Goal: Task Accomplishment & Management: Manage account settings

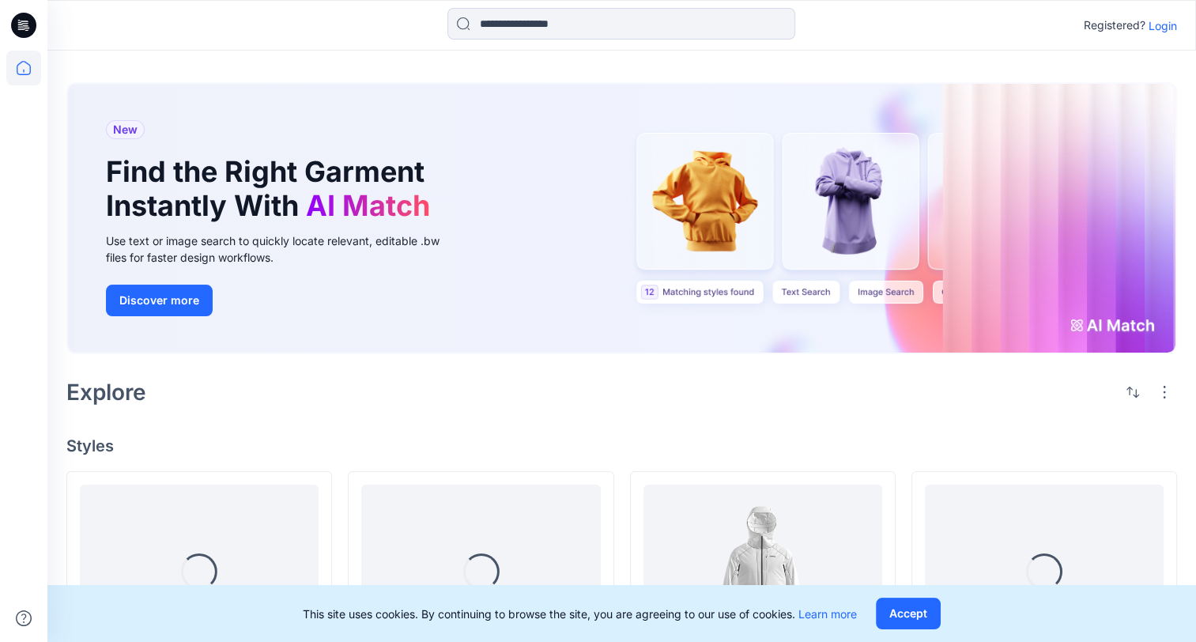
click at [1157, 23] on p "Login" at bounding box center [1162, 25] width 28 height 17
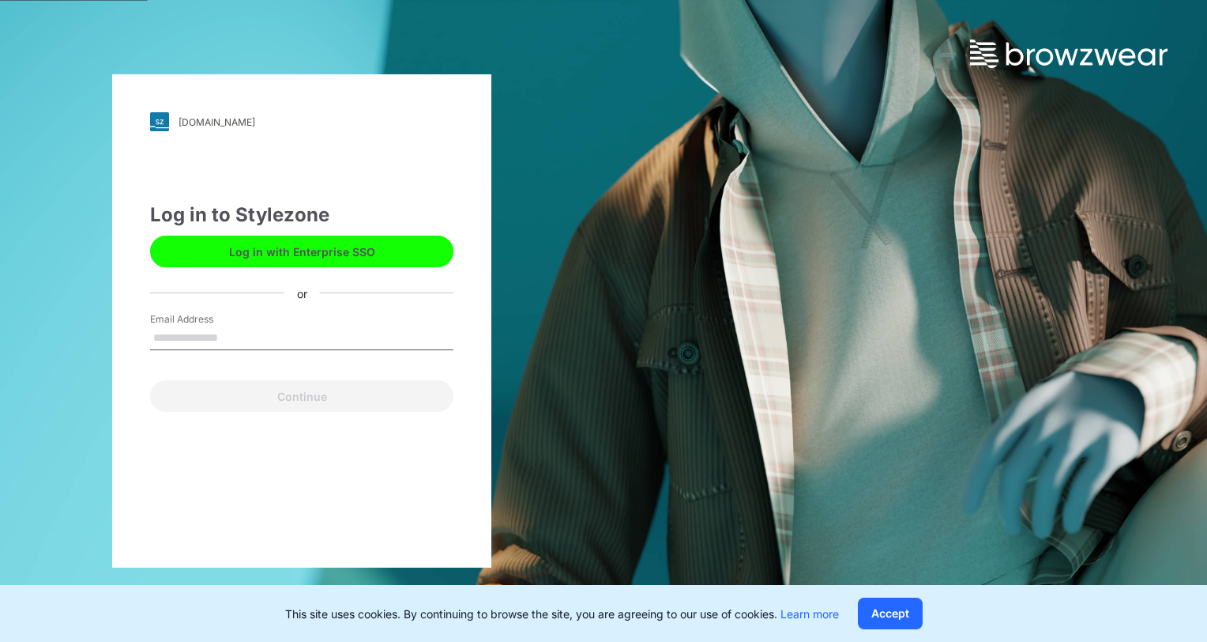
click at [232, 337] on input "Email Address" at bounding box center [301, 338] width 303 height 24
type input "**********"
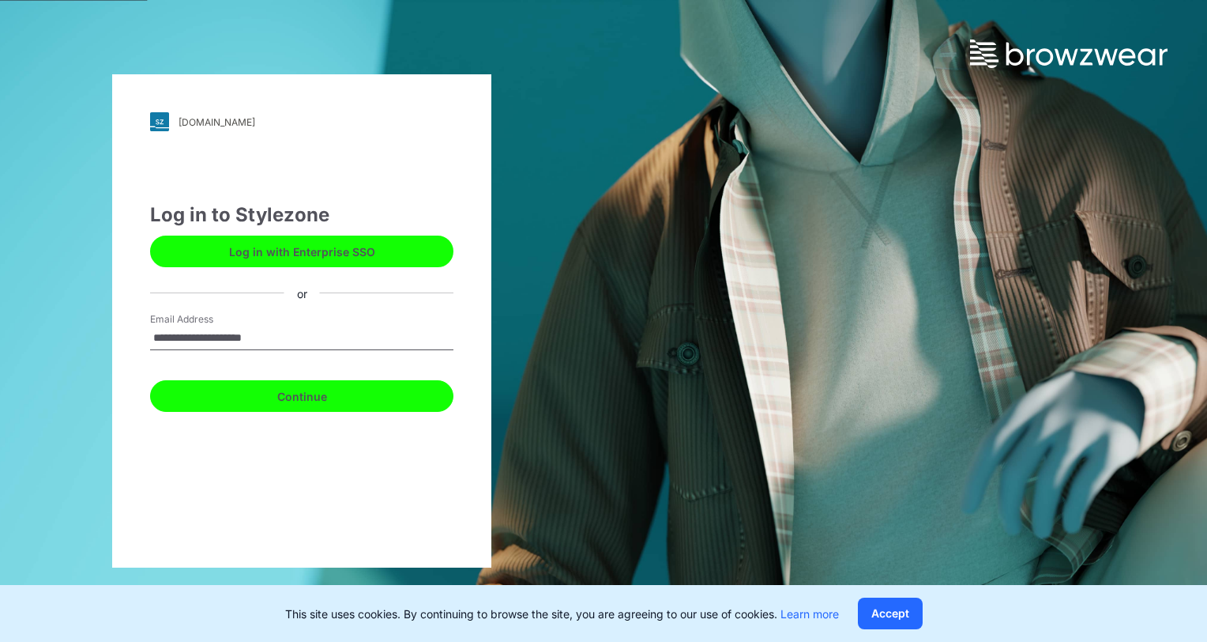
click at [280, 397] on button "Continue" at bounding box center [301, 396] width 303 height 32
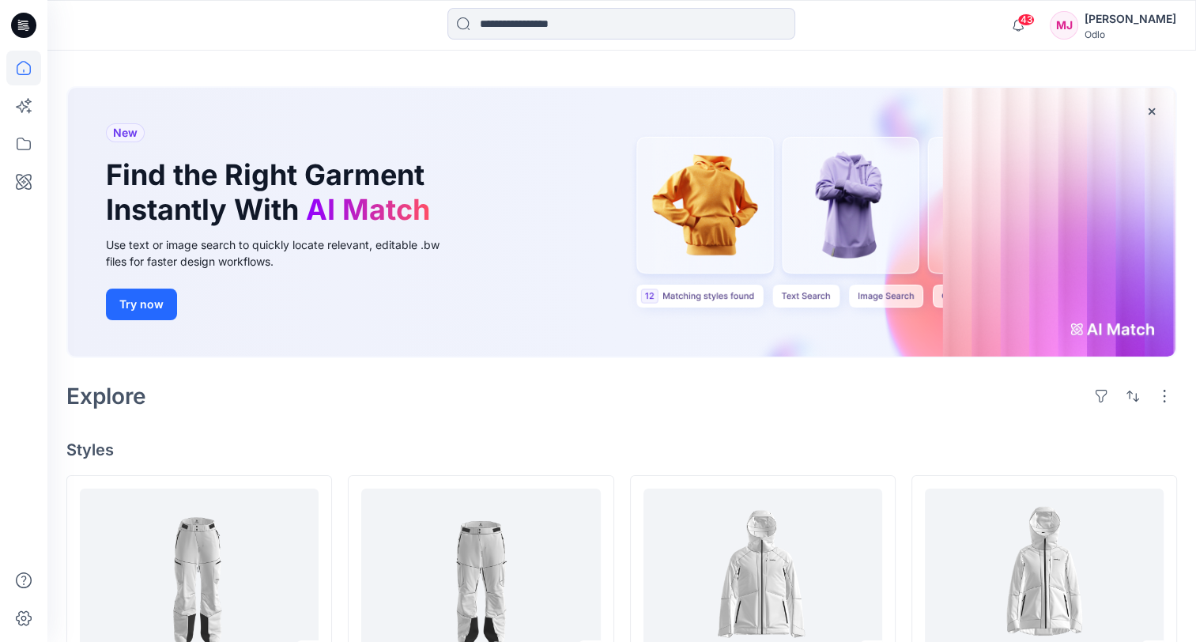
scroll to position [79, 0]
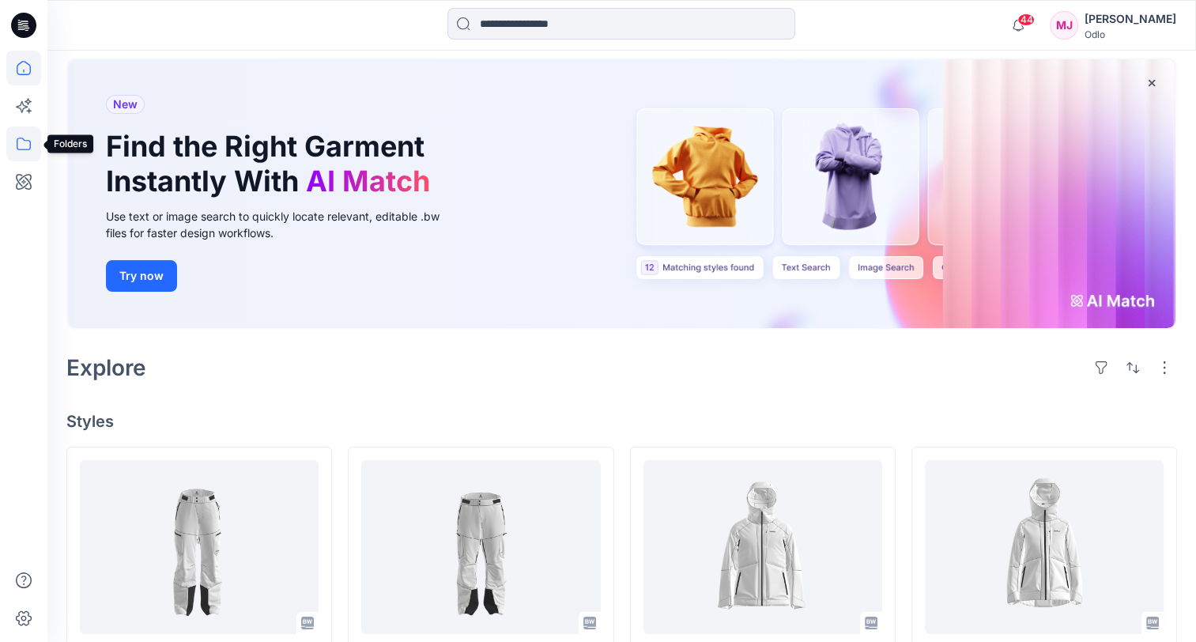
click at [24, 136] on icon at bounding box center [23, 143] width 35 height 35
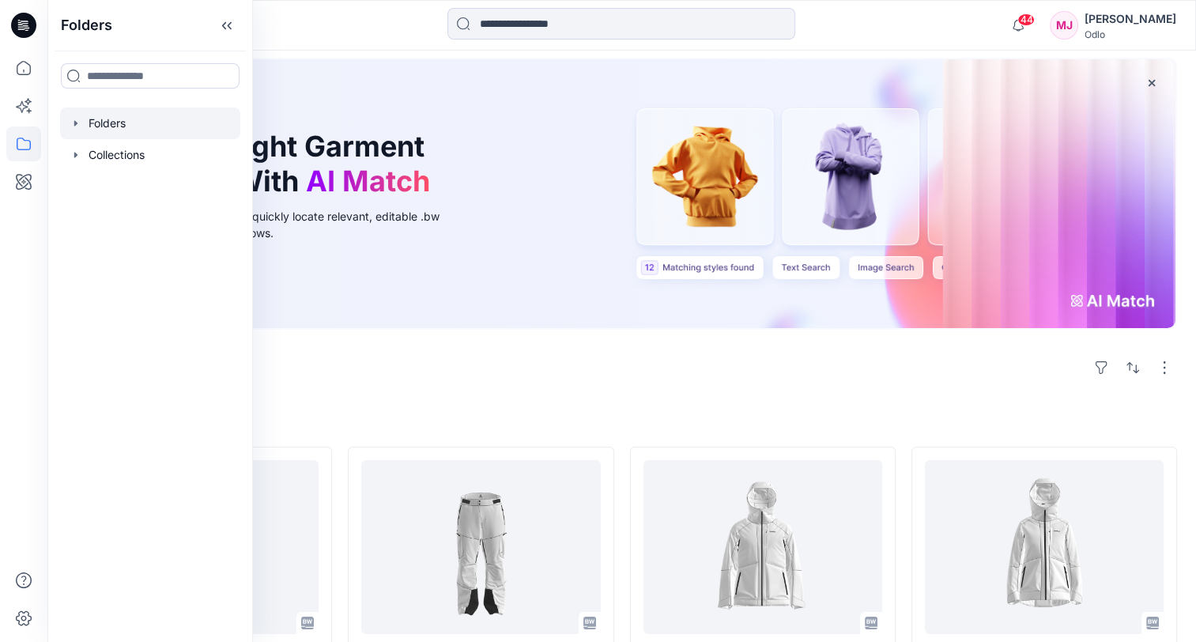
click at [105, 126] on div at bounding box center [150, 123] width 180 height 32
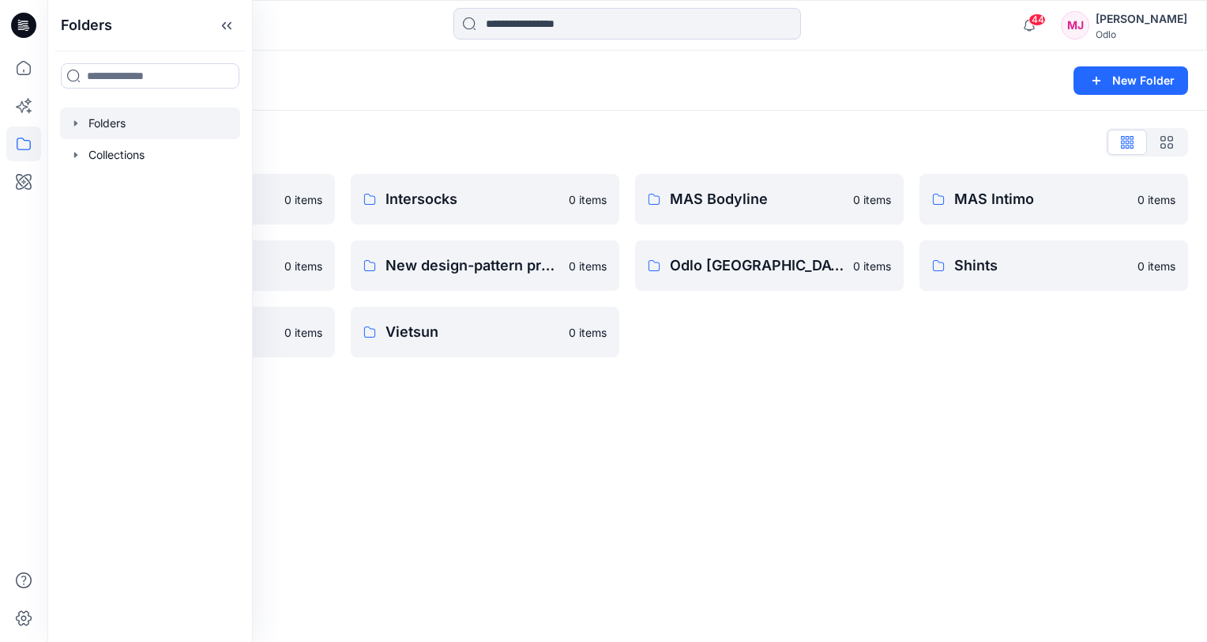
click at [629, 613] on div "Folders New Folder Folders List Gennex, Tayeh 0 items Memteks 0 items Sportstex…" at bounding box center [627, 346] width 1160 height 591
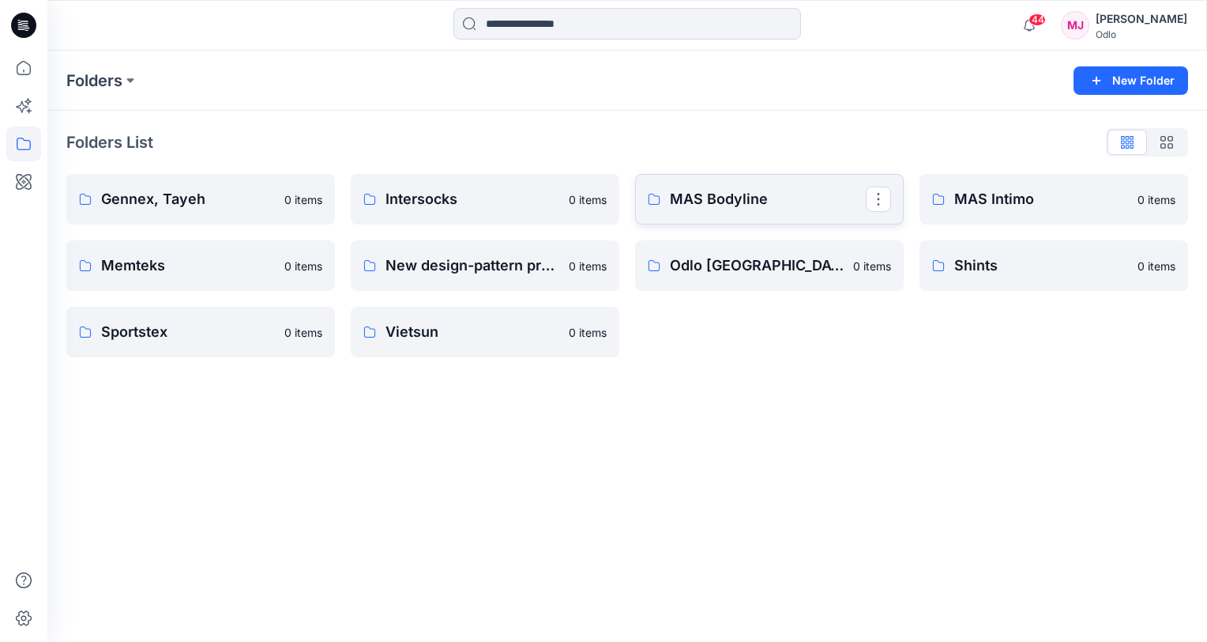
click at [680, 190] on p "MAS Bodyline" at bounding box center [768, 199] width 196 height 22
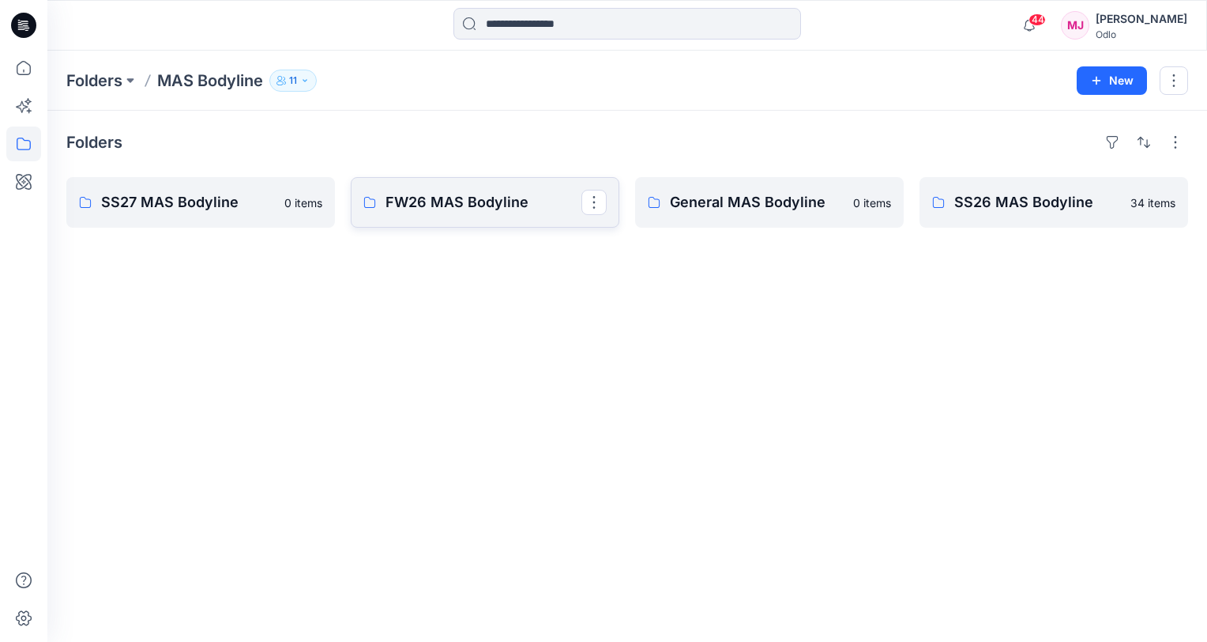
click at [493, 205] on p "FW26 MAS Bodyline" at bounding box center [484, 202] width 196 height 22
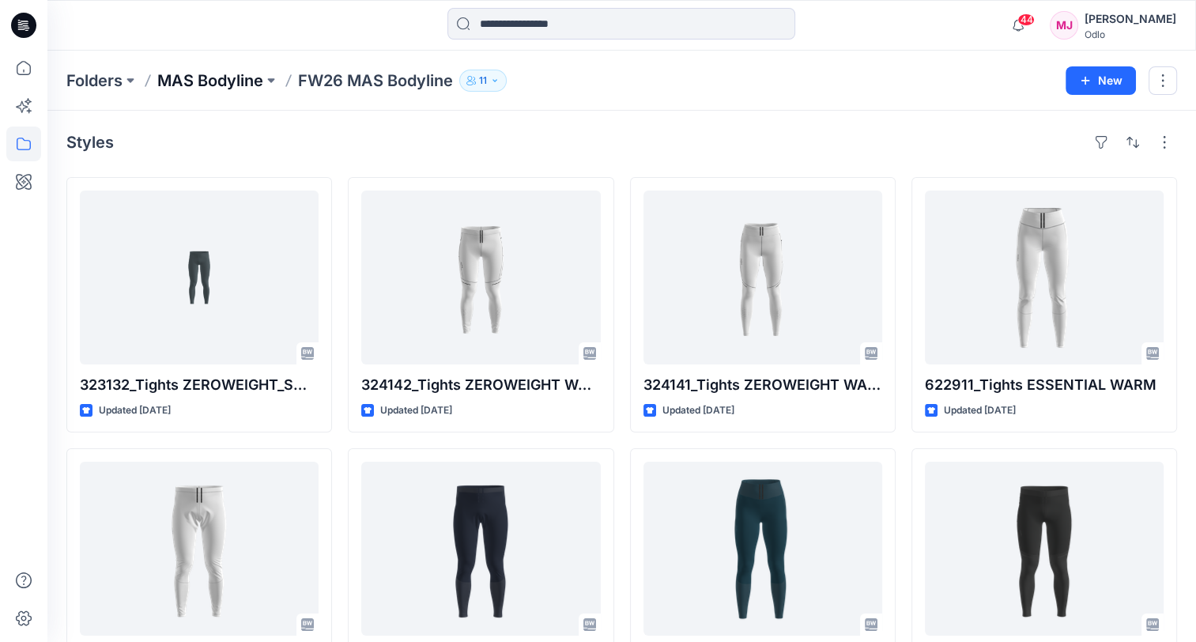
click at [205, 82] on p "MAS Bodyline" at bounding box center [210, 81] width 106 height 22
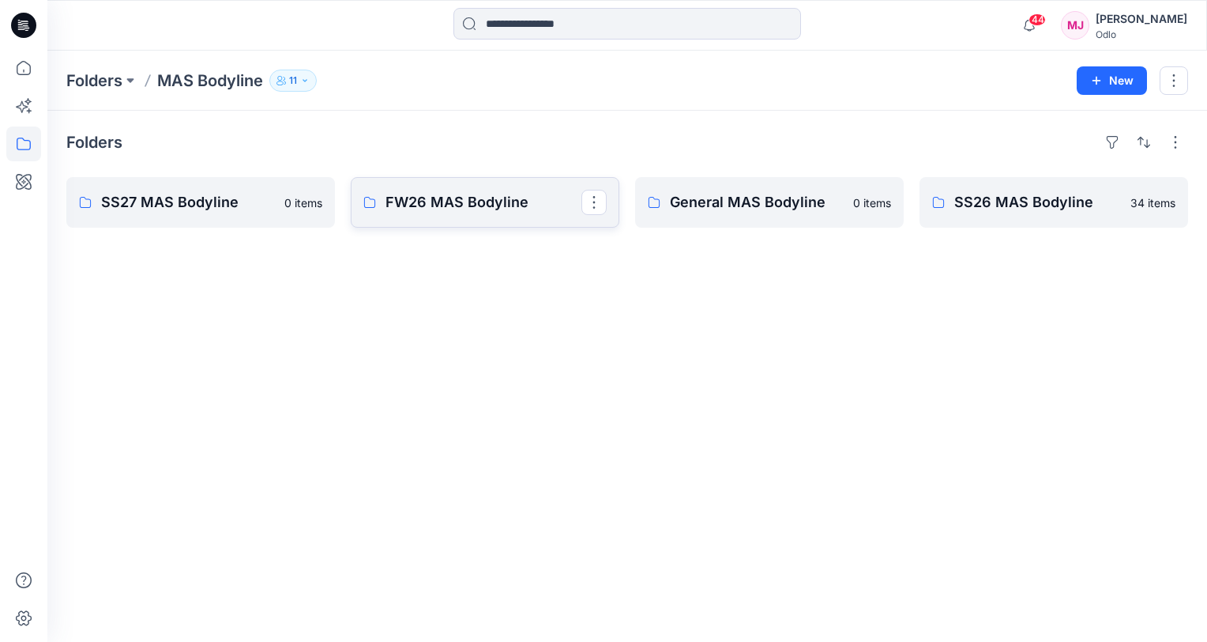
click at [469, 219] on link "FW26 MAS Bodyline" at bounding box center [485, 202] width 269 height 51
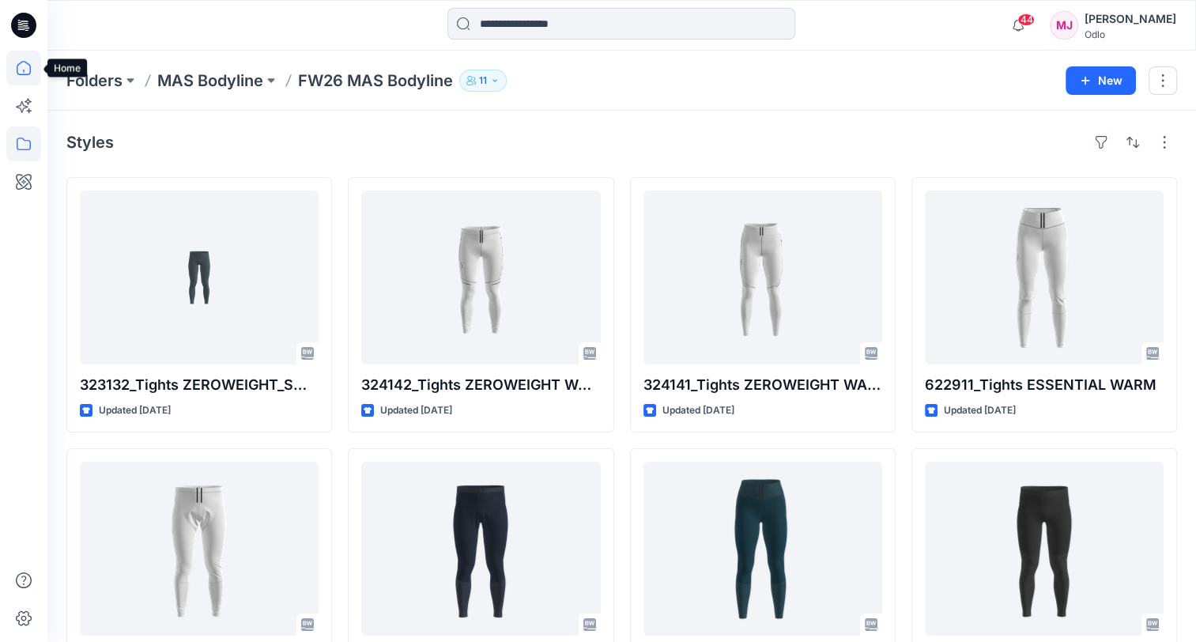
click at [19, 63] on icon at bounding box center [23, 68] width 35 height 35
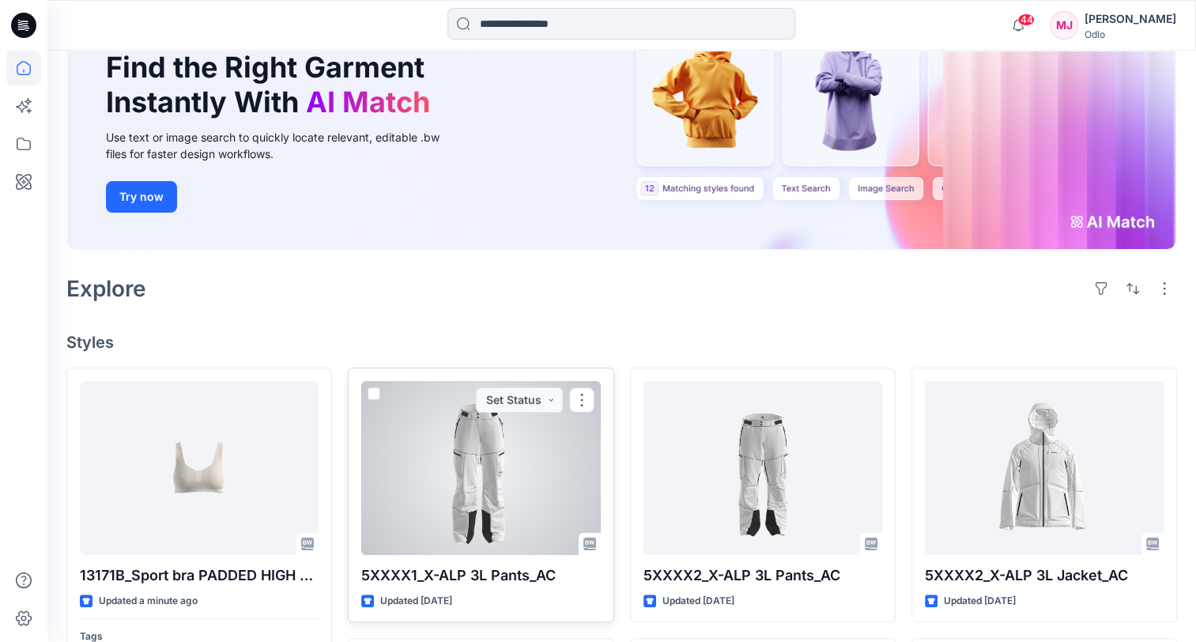
scroll to position [237, 0]
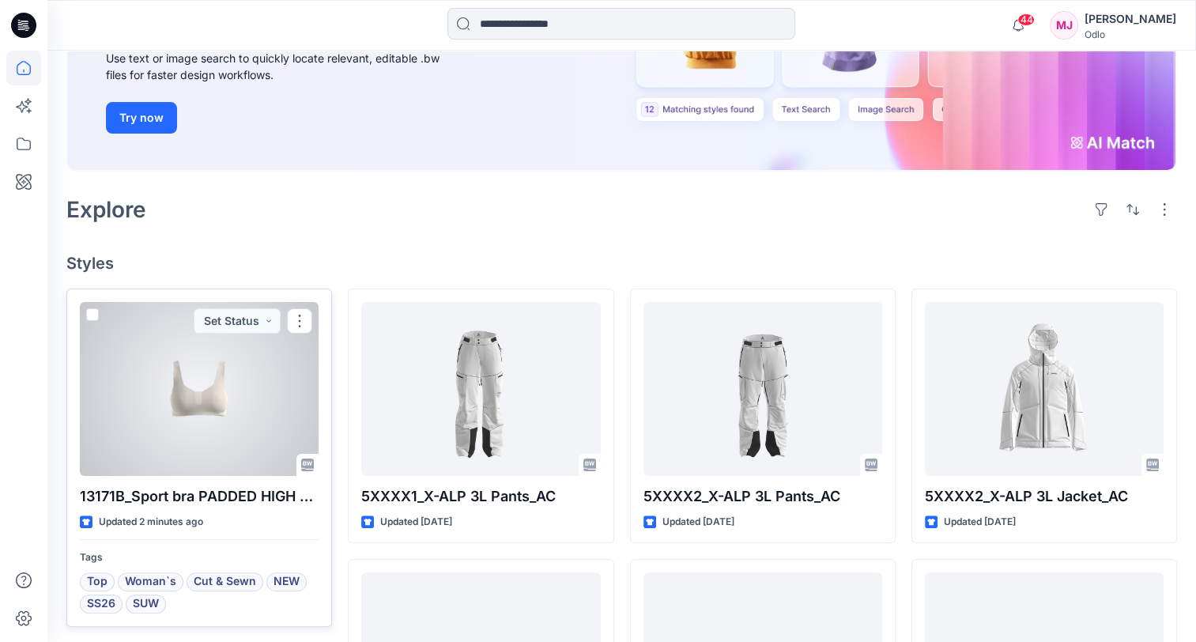
click at [236, 465] on div at bounding box center [199, 389] width 239 height 174
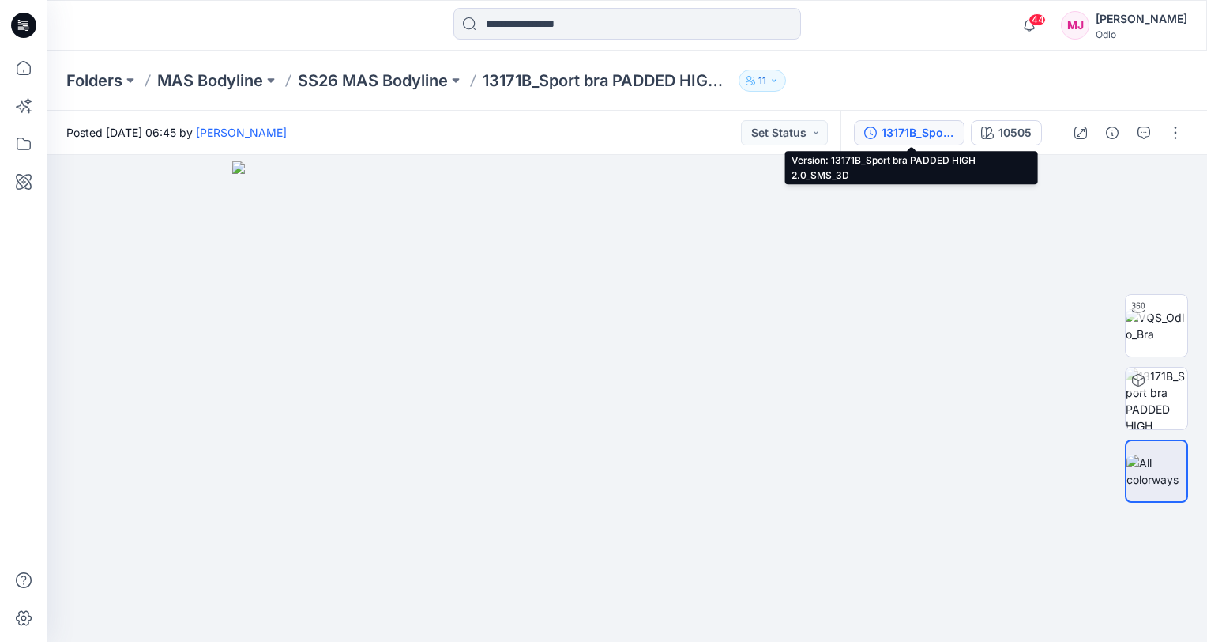
click at [932, 139] on div "13171B_Sport bra PADDED HIGH 2.0_SMS_3D" at bounding box center [918, 132] width 73 height 17
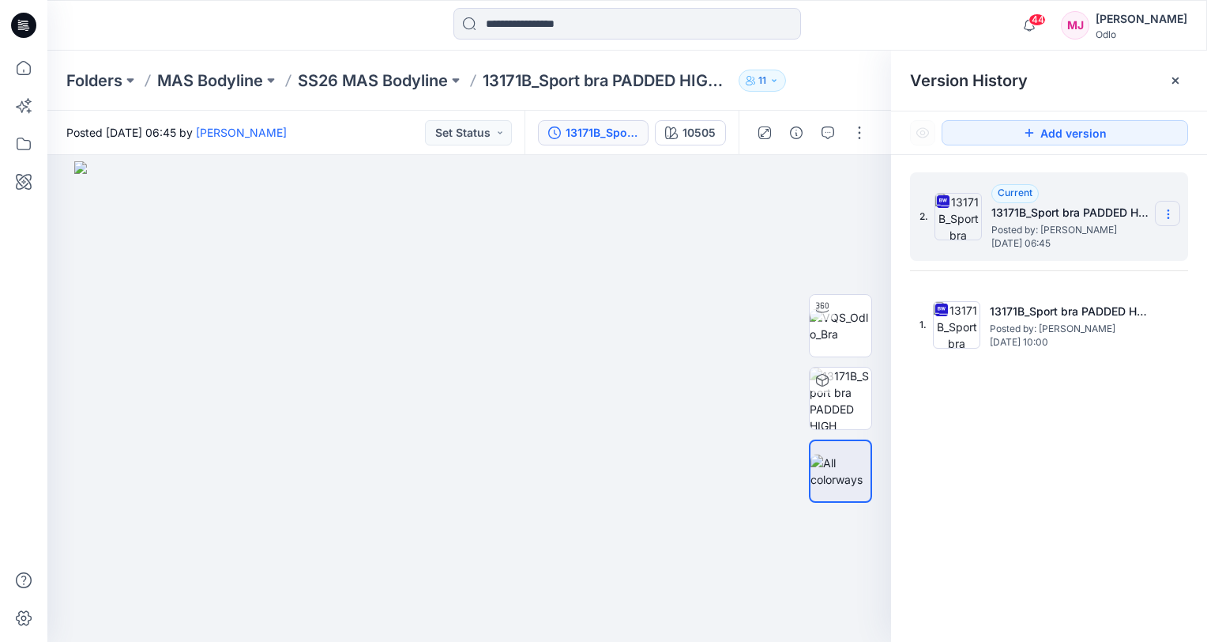
click at [1169, 219] on icon at bounding box center [1168, 214] width 13 height 13
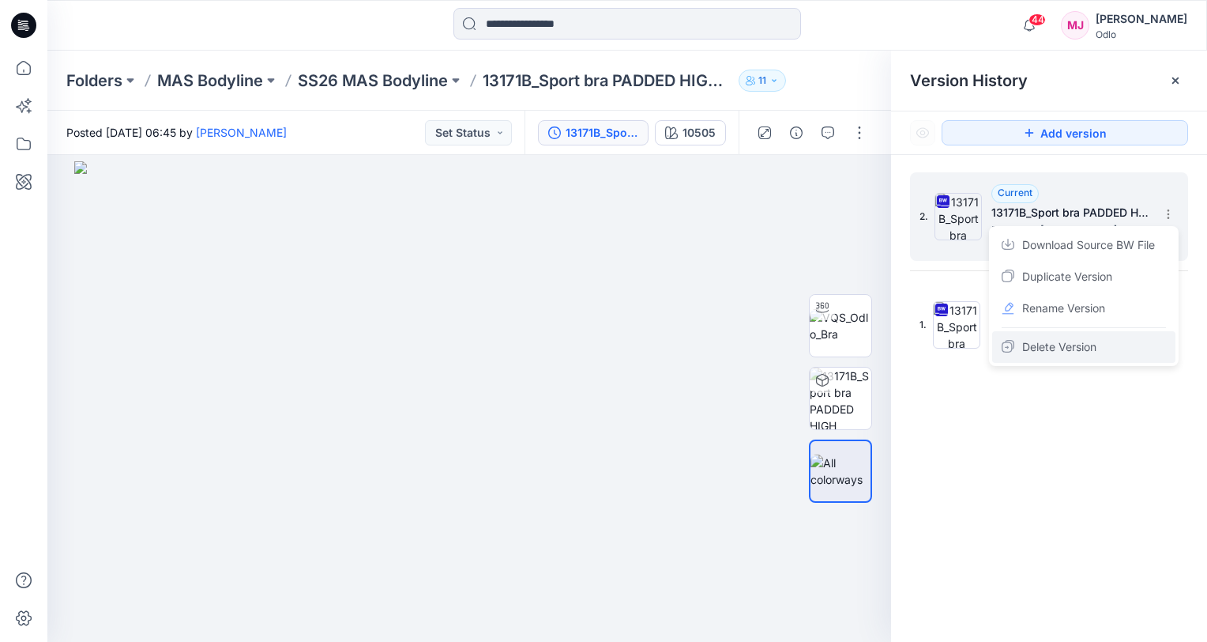
click at [1056, 348] on span "Delete Version" at bounding box center [1059, 346] width 74 height 19
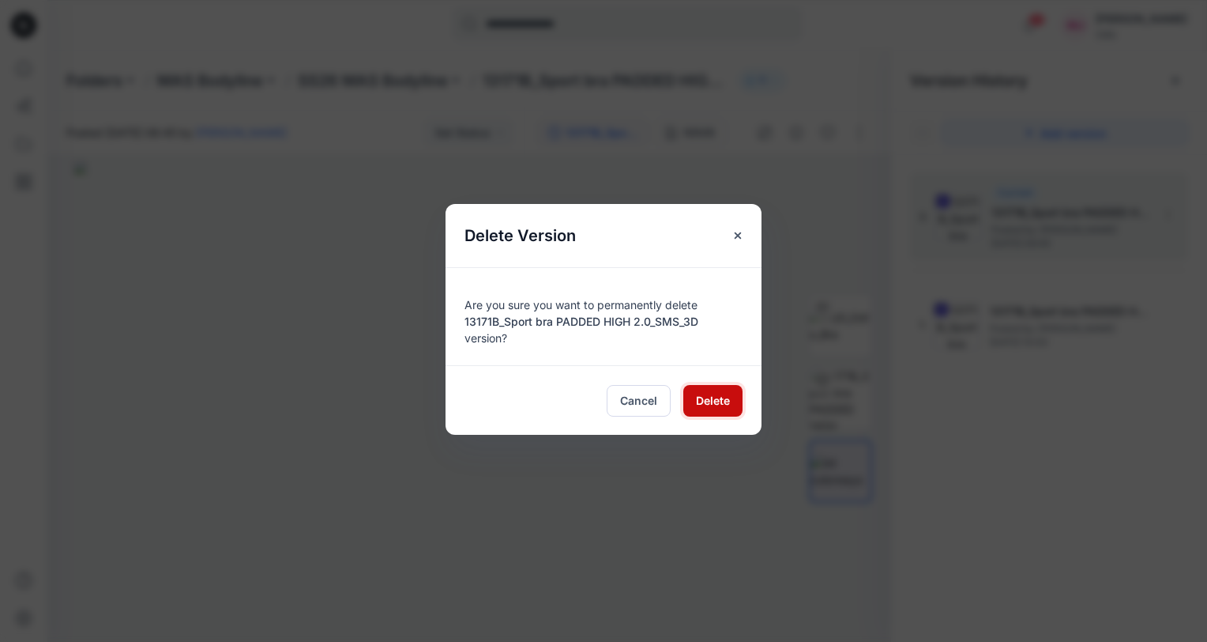
click at [707, 401] on span "Delete" at bounding box center [713, 400] width 34 height 17
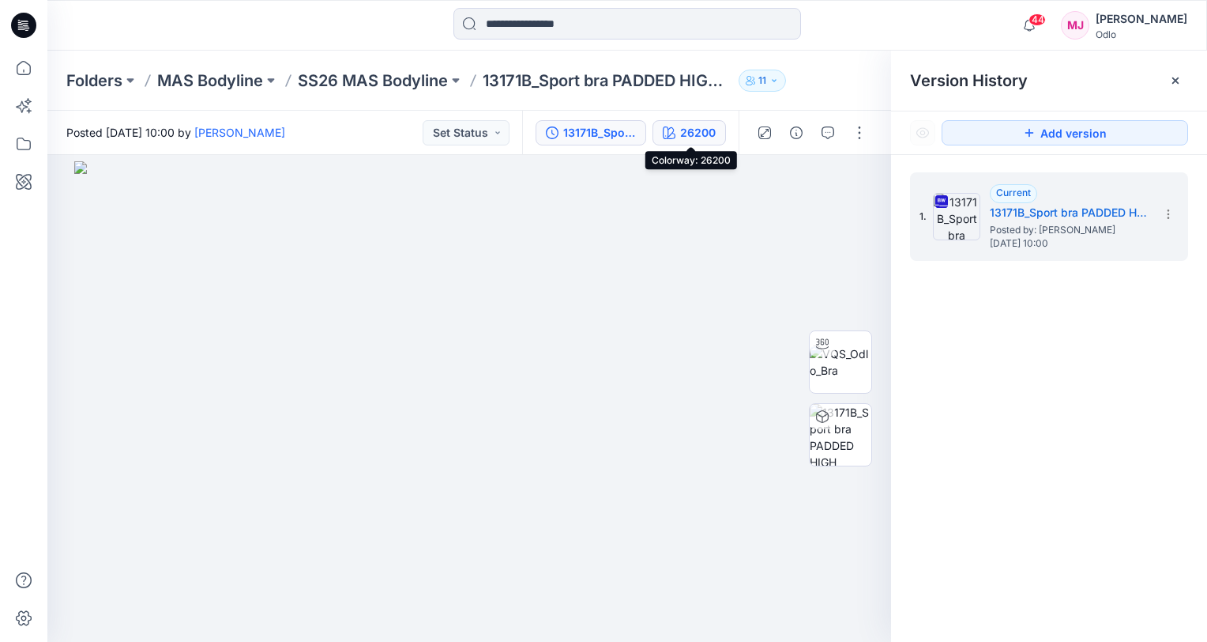
click at [680, 137] on button "26200" at bounding box center [689, 132] width 73 height 25
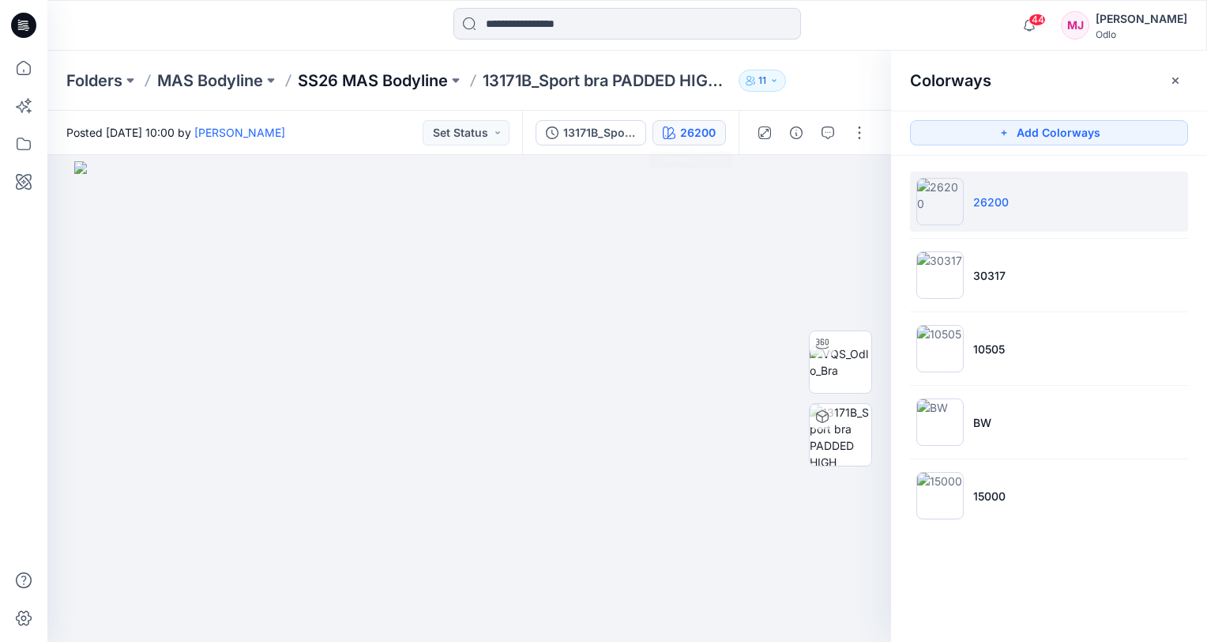
click at [325, 82] on p "SS26 MAS Bodyline" at bounding box center [373, 81] width 150 height 22
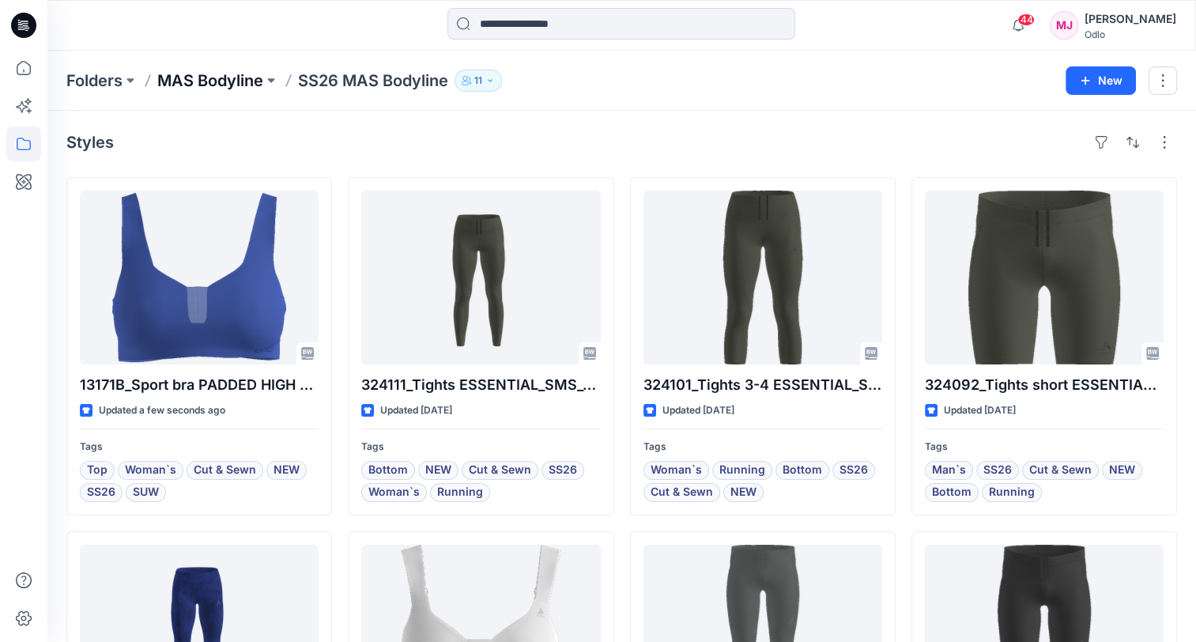
click at [247, 85] on p "MAS Bodyline" at bounding box center [210, 81] width 106 height 22
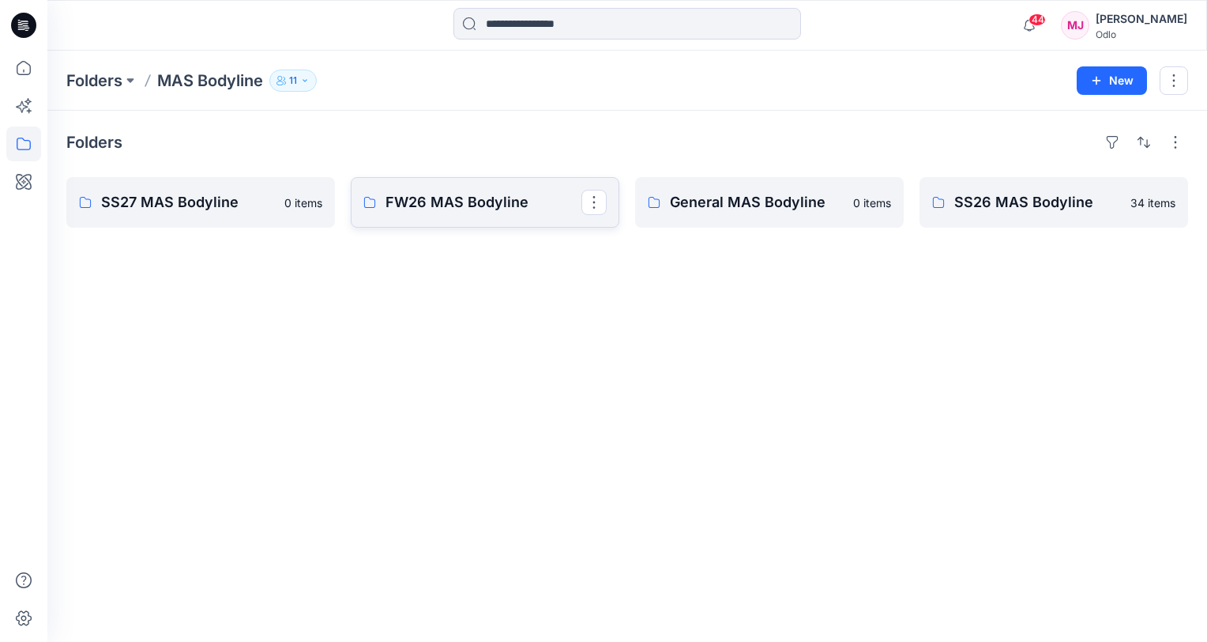
click at [429, 217] on link "FW26 MAS Bodyline" at bounding box center [485, 202] width 269 height 51
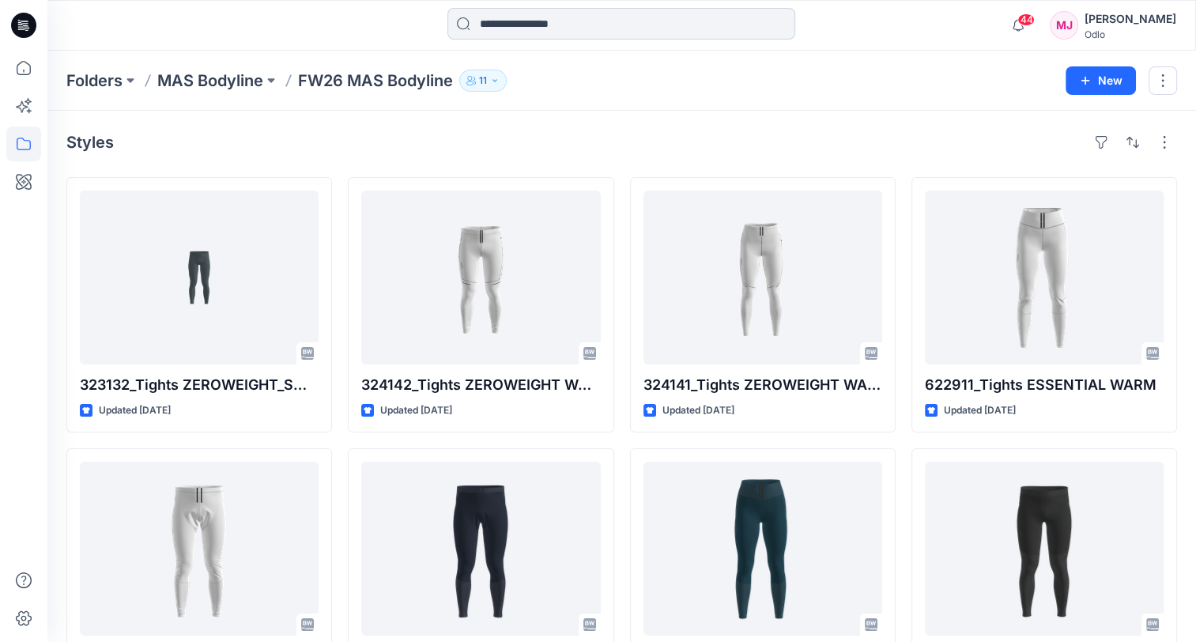
click at [605, 31] on input at bounding box center [621, 24] width 348 height 32
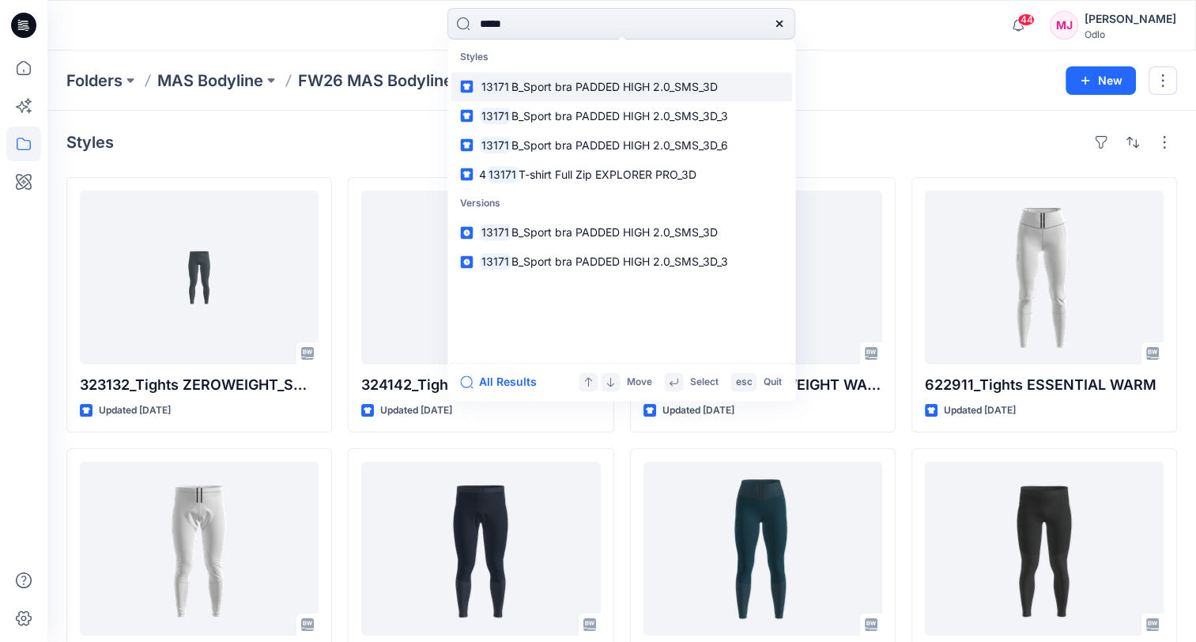
type input "*****"
click at [639, 92] on p "13171 B_Sport bra PADDED HIGH 2.0_SMS_3D" at bounding box center [598, 86] width 239 height 17
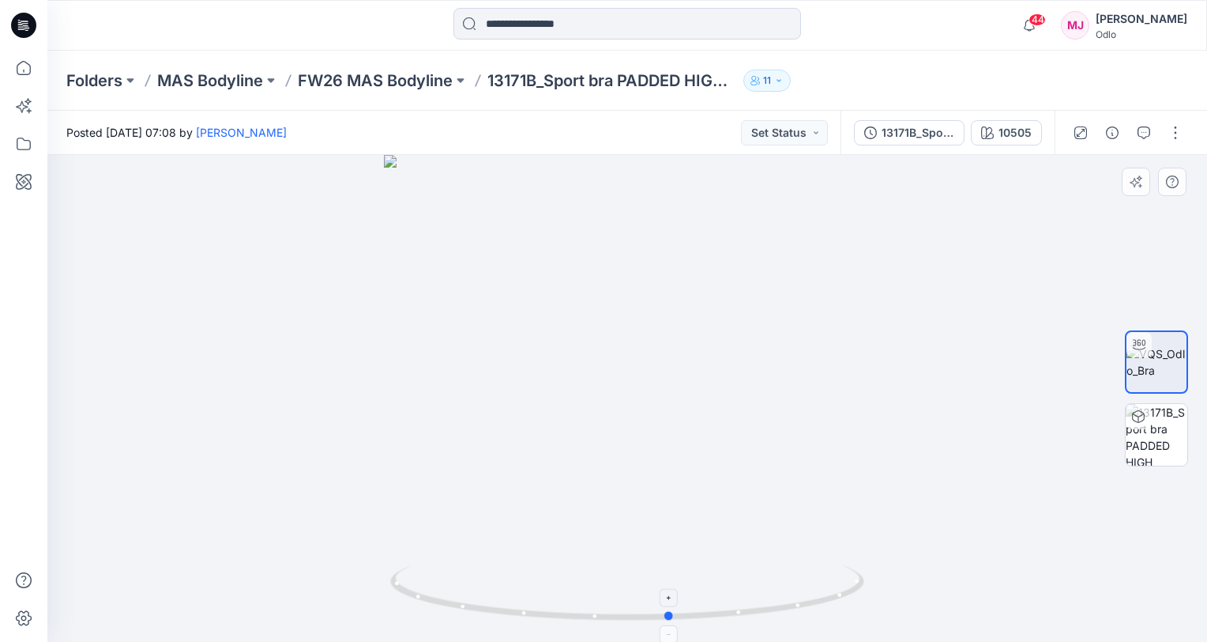
drag, startPoint x: 628, startPoint y: 619, endPoint x: 702, endPoint y: 566, distance: 91.7
click at [702, 566] on icon at bounding box center [629, 594] width 478 height 59
click at [1111, 134] on icon "button" at bounding box center [1112, 132] width 13 height 13
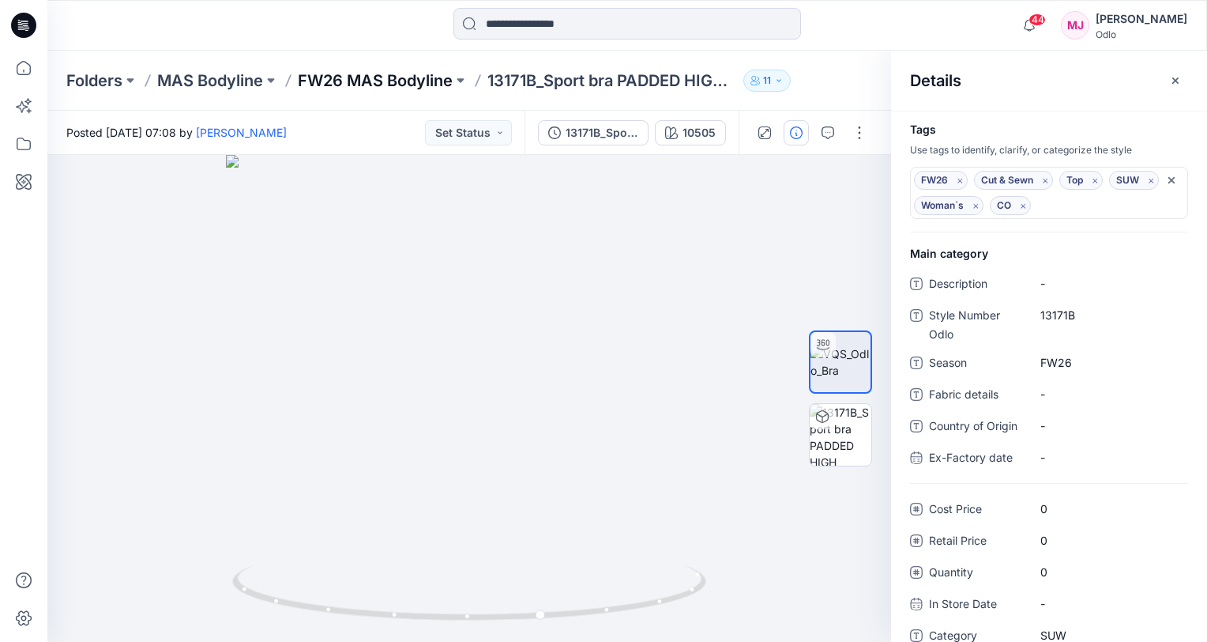
click at [379, 77] on p "FW26 MAS Bodyline" at bounding box center [375, 81] width 155 height 22
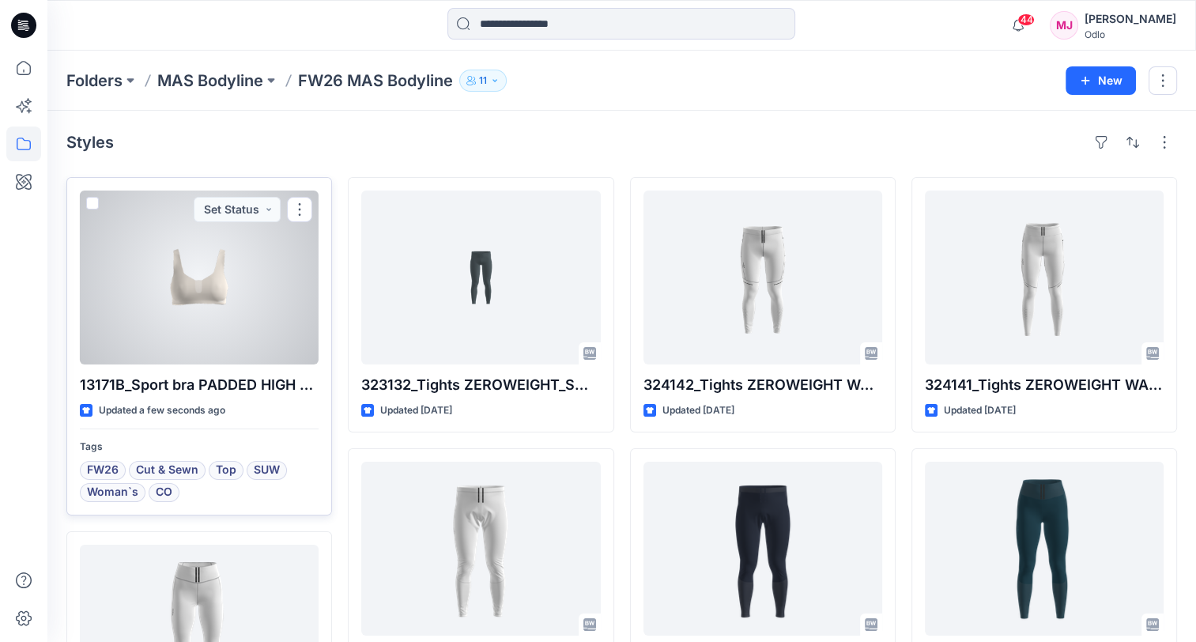
click at [186, 310] on div at bounding box center [199, 277] width 239 height 174
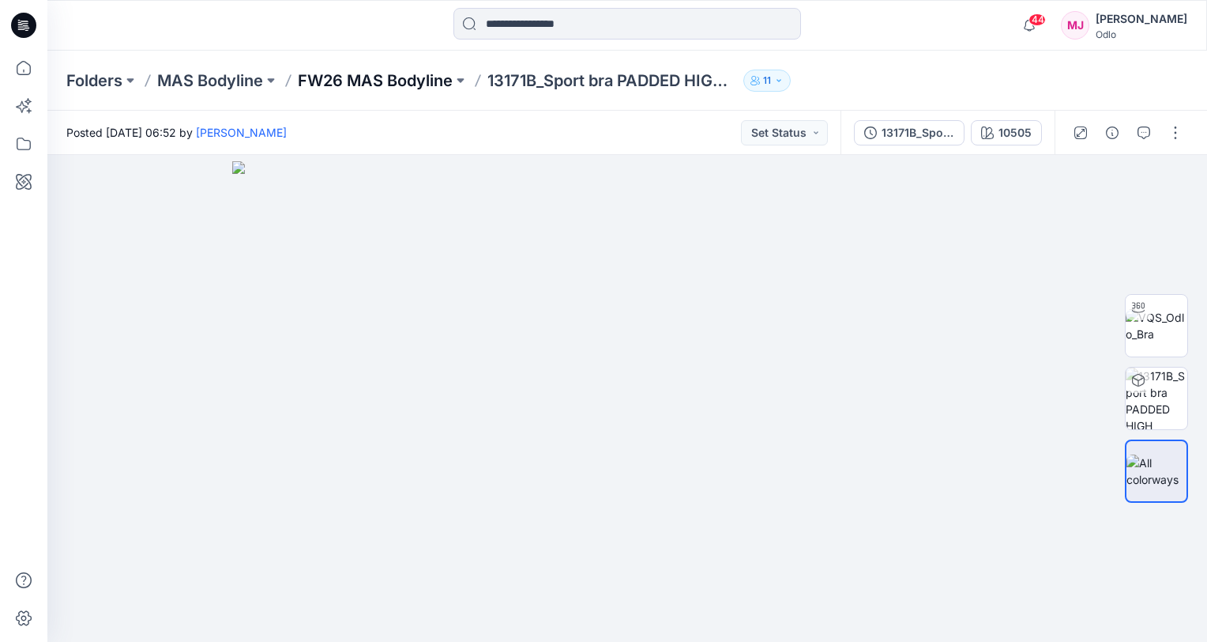
click at [348, 83] on p "FW26 MAS Bodyline" at bounding box center [375, 81] width 155 height 22
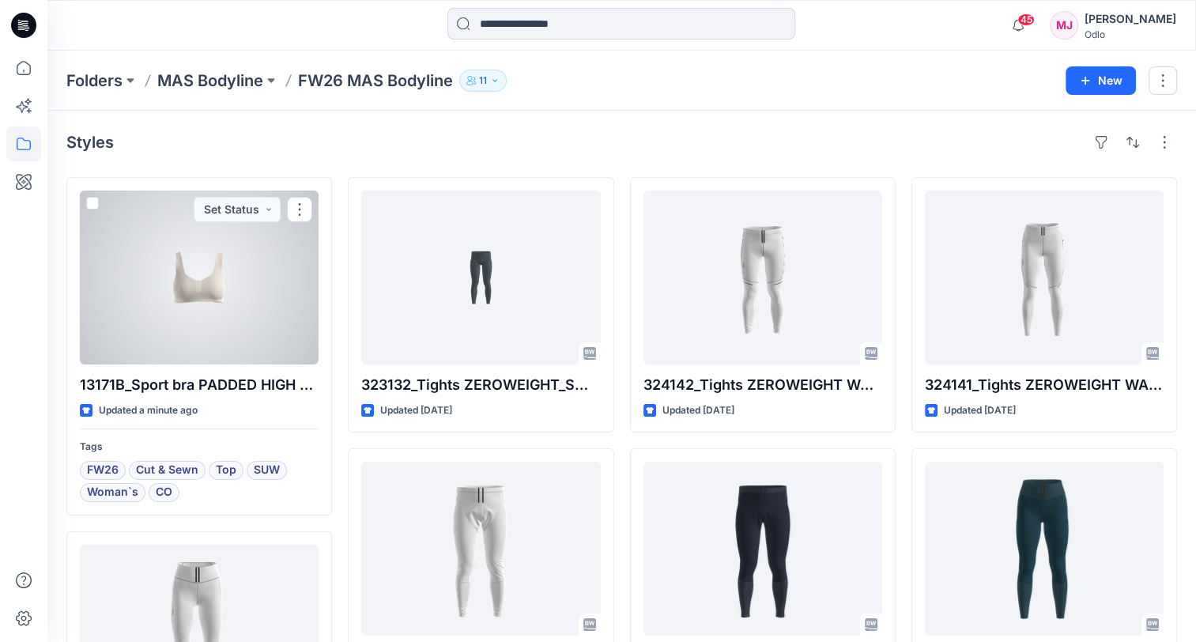
click at [258, 271] on div at bounding box center [199, 277] width 239 height 174
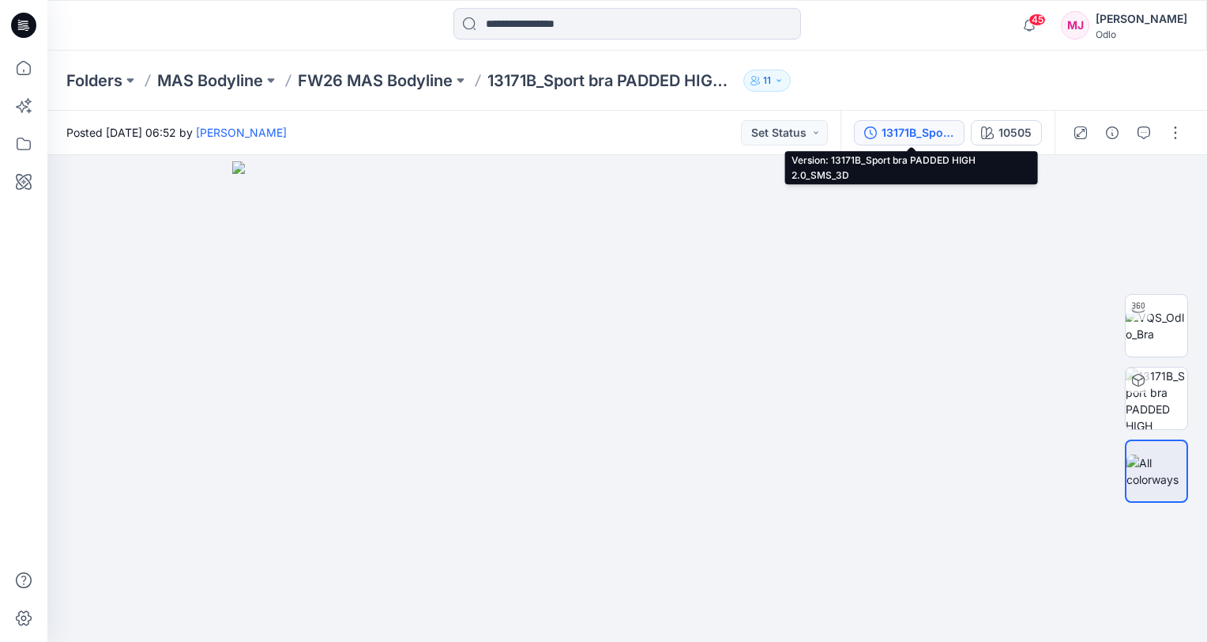
click at [940, 125] on div "13171B_Sport bra PADDED HIGH 2.0_SMS_3D" at bounding box center [918, 132] width 73 height 17
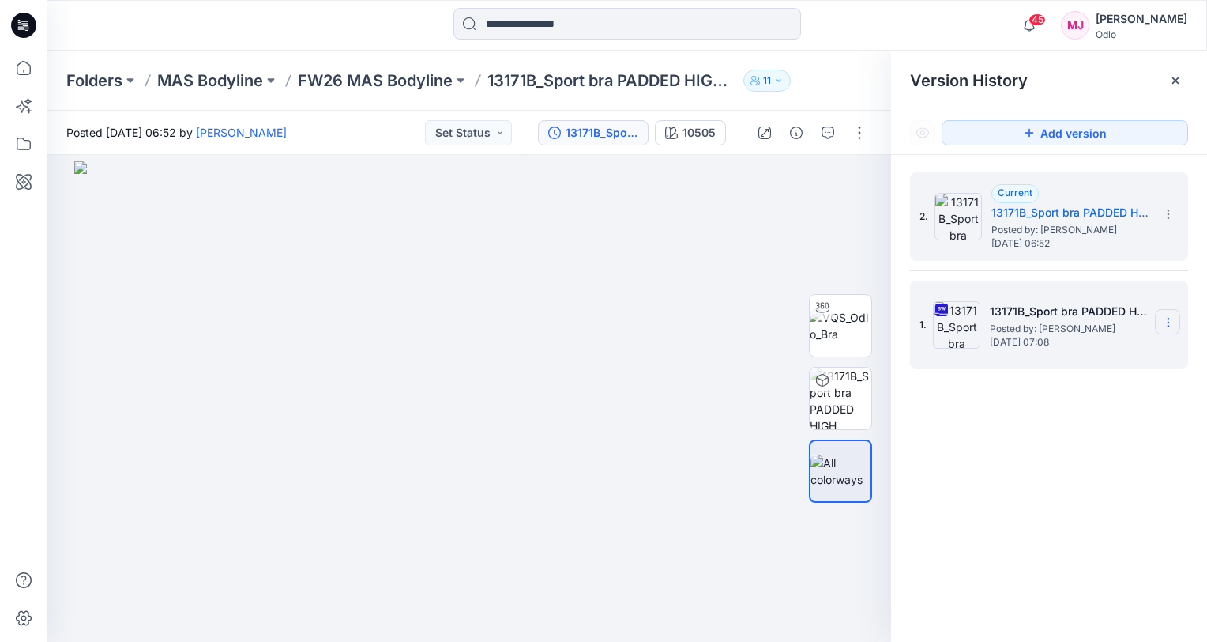
click at [1171, 326] on icon at bounding box center [1168, 322] width 13 height 13
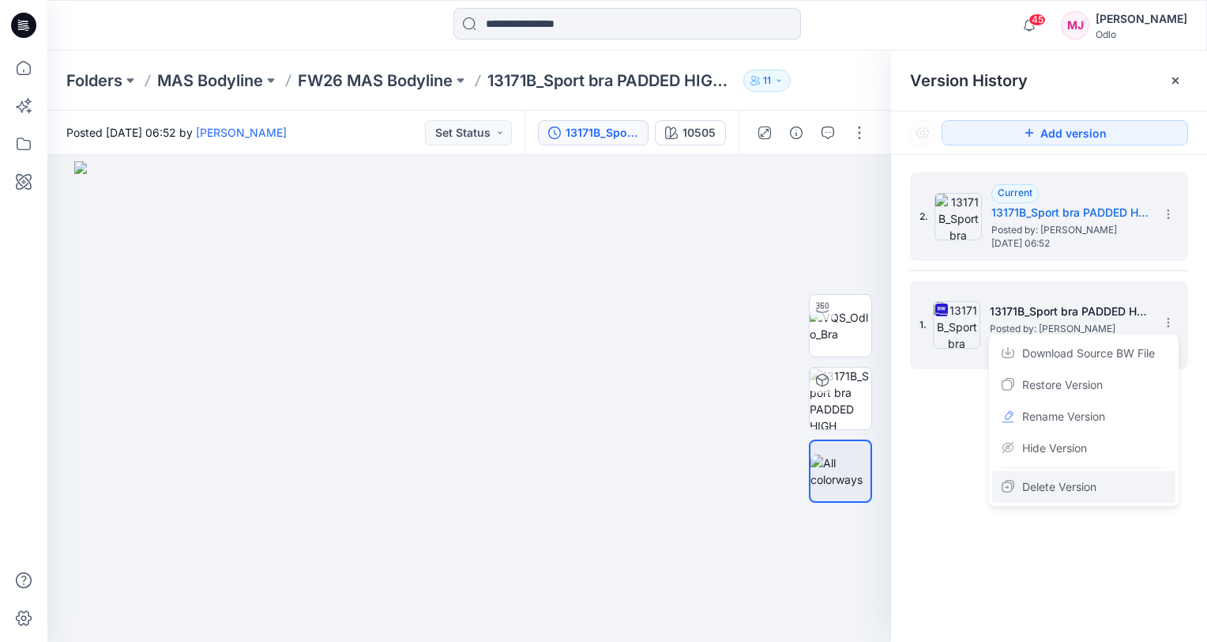
click at [1068, 488] on span "Delete Version" at bounding box center [1059, 486] width 74 height 19
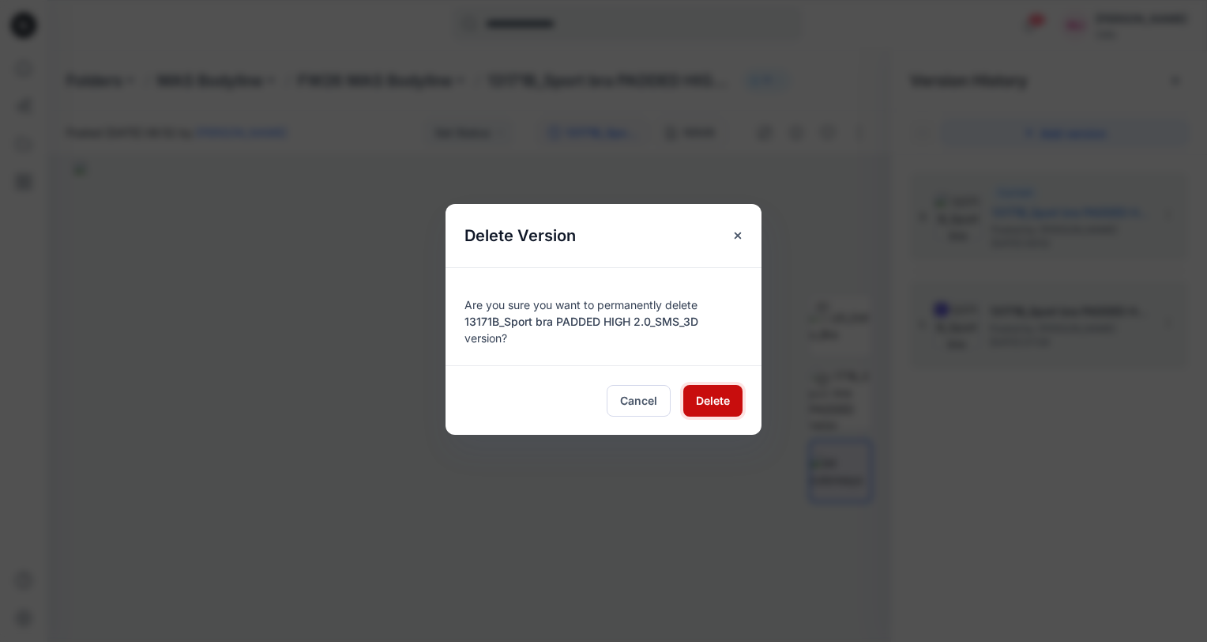
click at [711, 395] on span "Delete" at bounding box center [713, 400] width 34 height 17
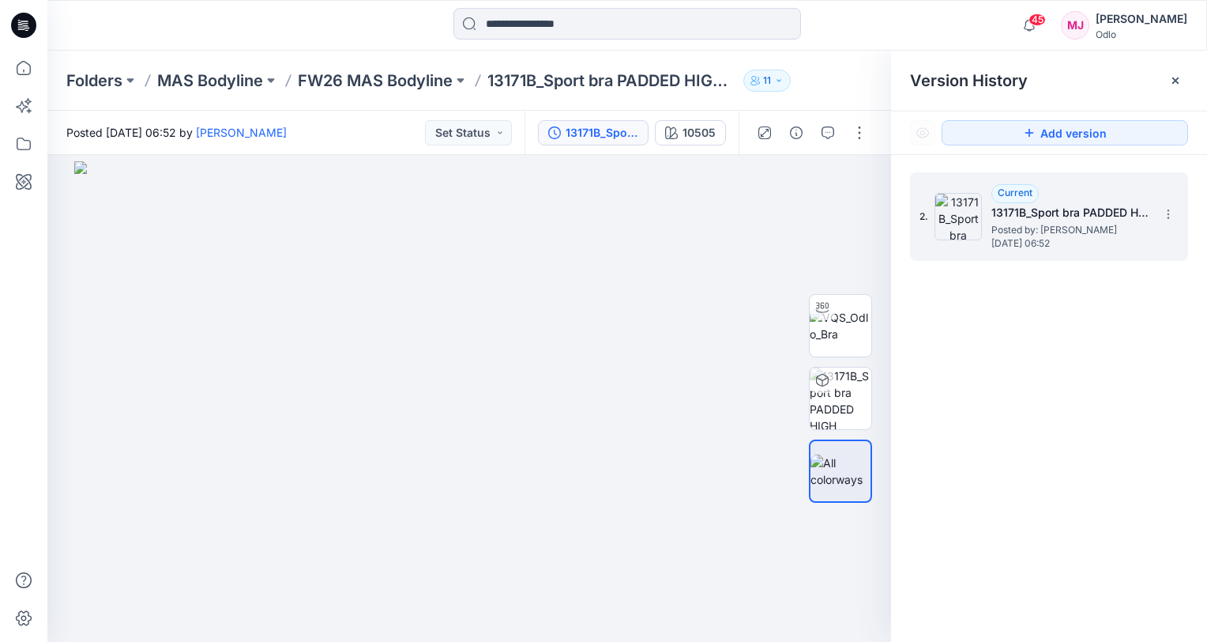
click at [997, 222] on span "Posted by: [PERSON_NAME]" at bounding box center [1071, 230] width 158 height 16
click at [691, 130] on div "10505" at bounding box center [699, 132] width 33 height 17
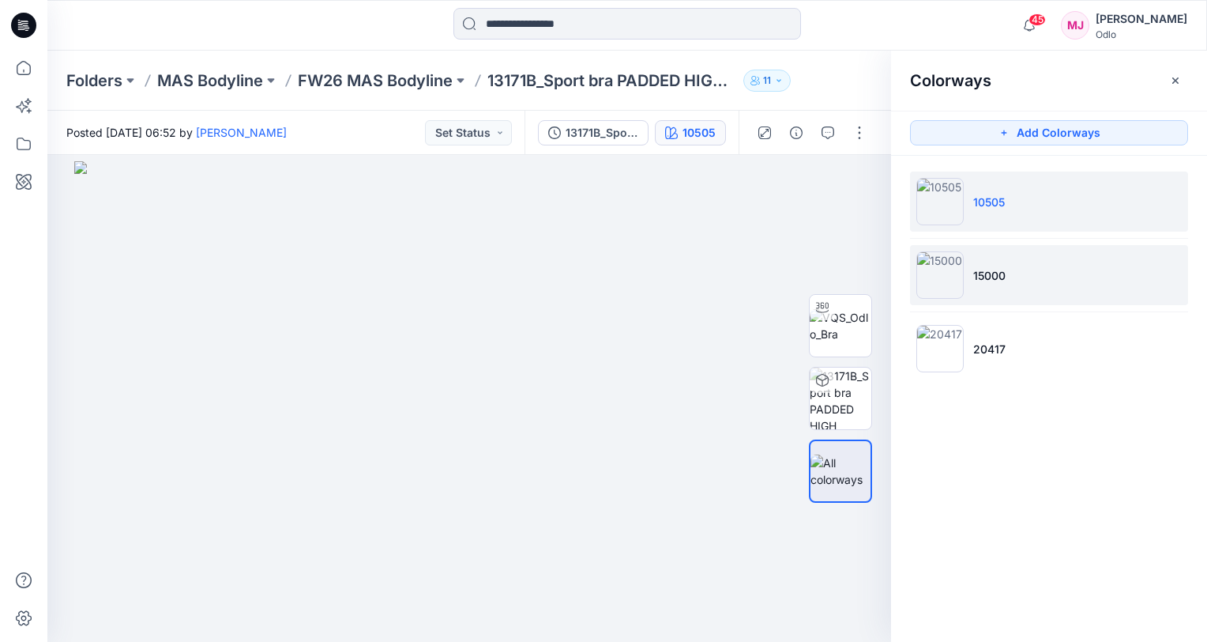
click at [1049, 282] on li "15000" at bounding box center [1049, 275] width 278 height 60
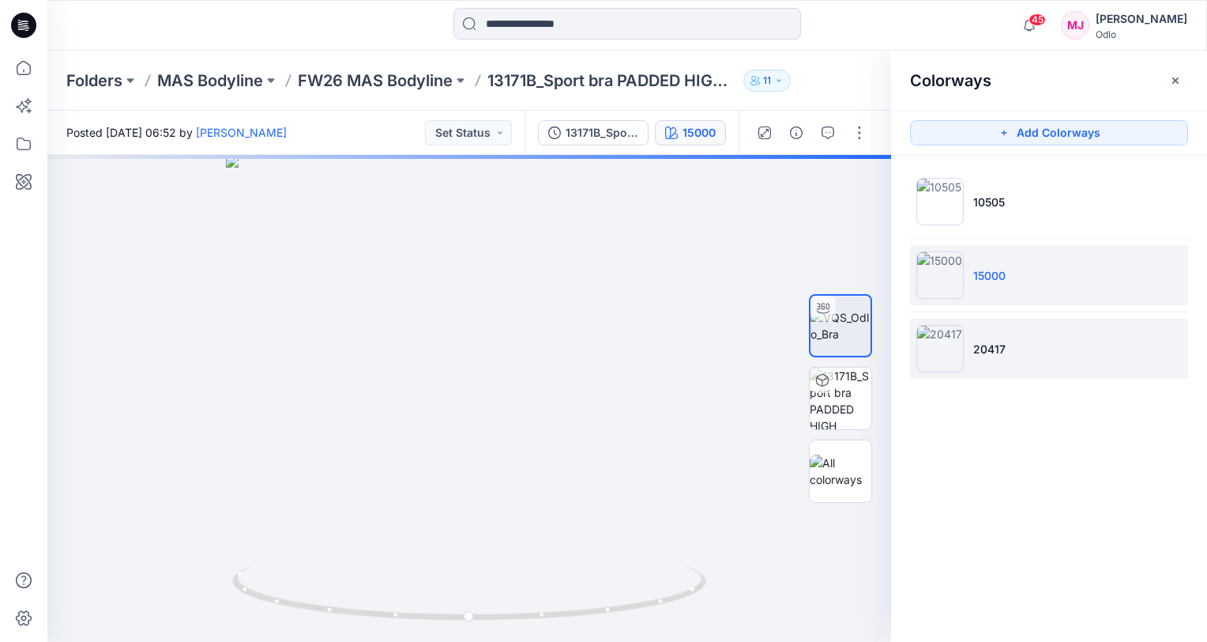
click at [1024, 348] on li "20417" at bounding box center [1049, 348] width 278 height 60
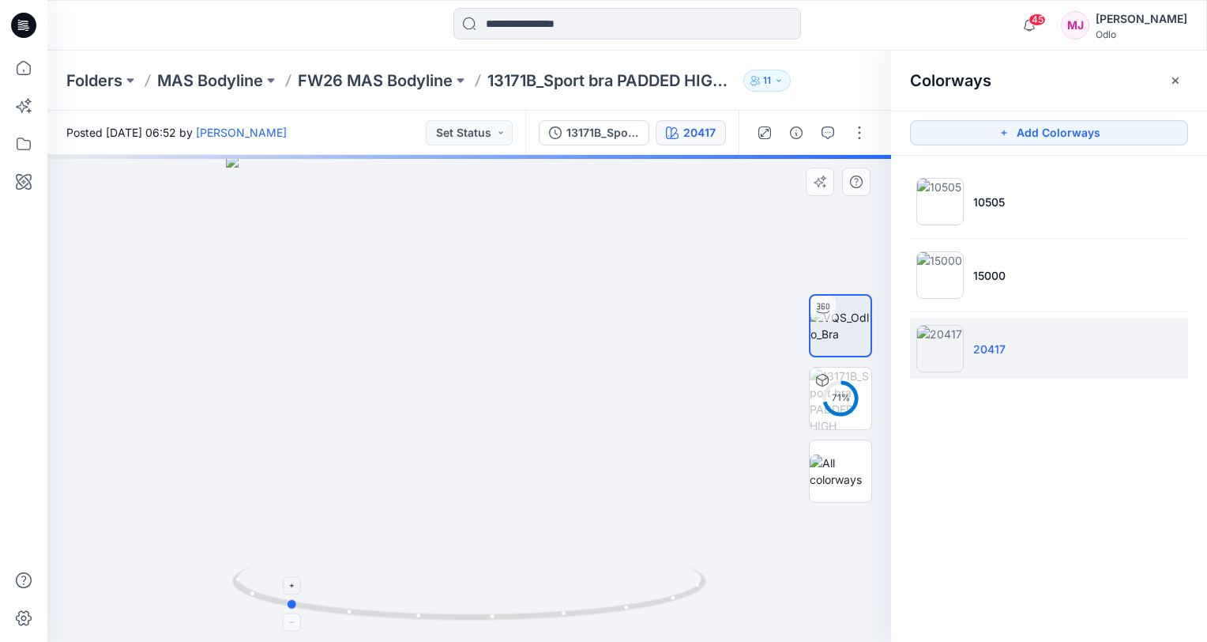
drag, startPoint x: 469, startPoint y: 624, endPoint x: 285, endPoint y: 598, distance: 185.2
click at [285, 598] on div at bounding box center [469, 398] width 844 height 487
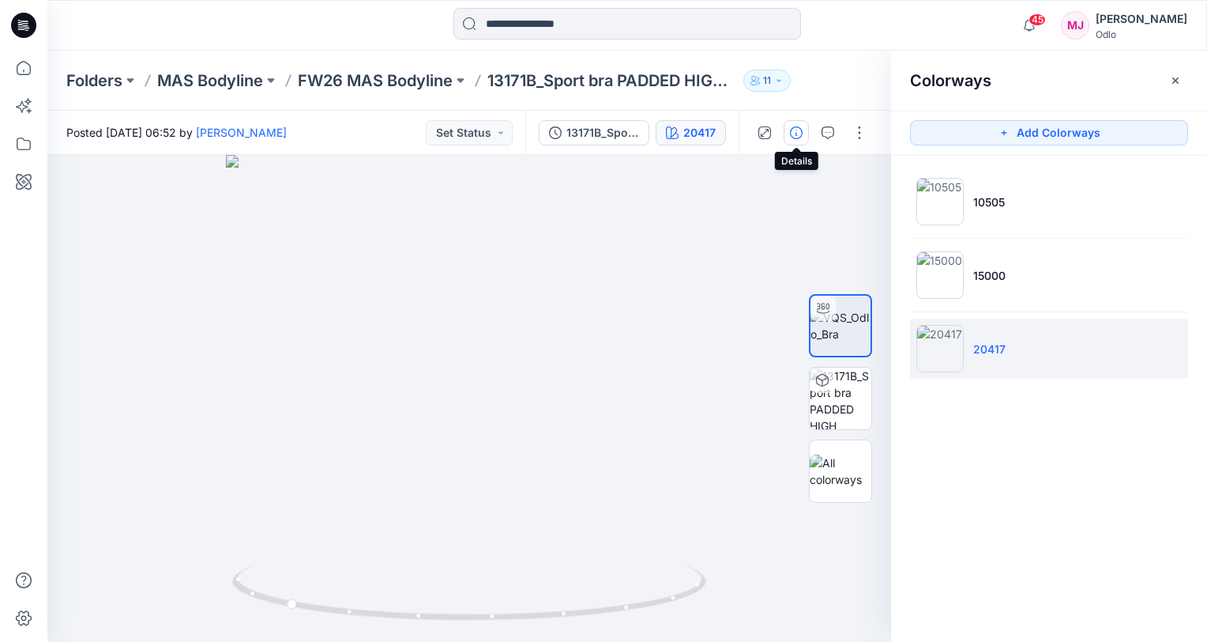
click at [796, 133] on icon "button" at bounding box center [796, 132] width 13 height 13
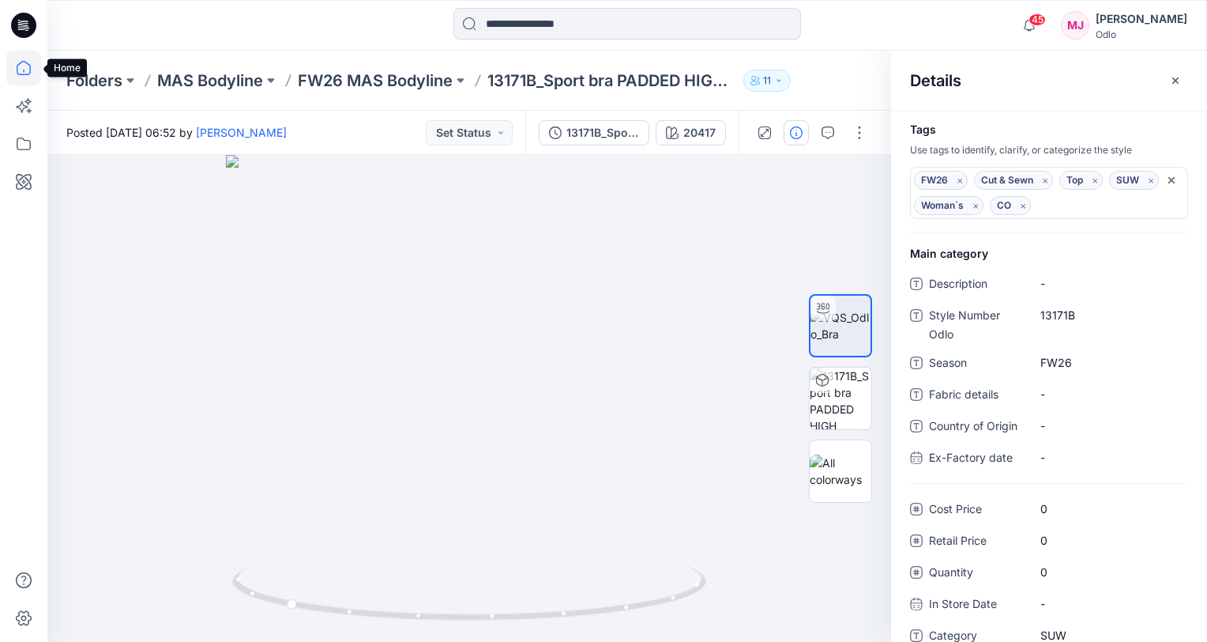
drag, startPoint x: 28, startPoint y: 68, endPoint x: 33, endPoint y: 76, distance: 9.6
click at [28, 68] on icon at bounding box center [23, 68] width 35 height 35
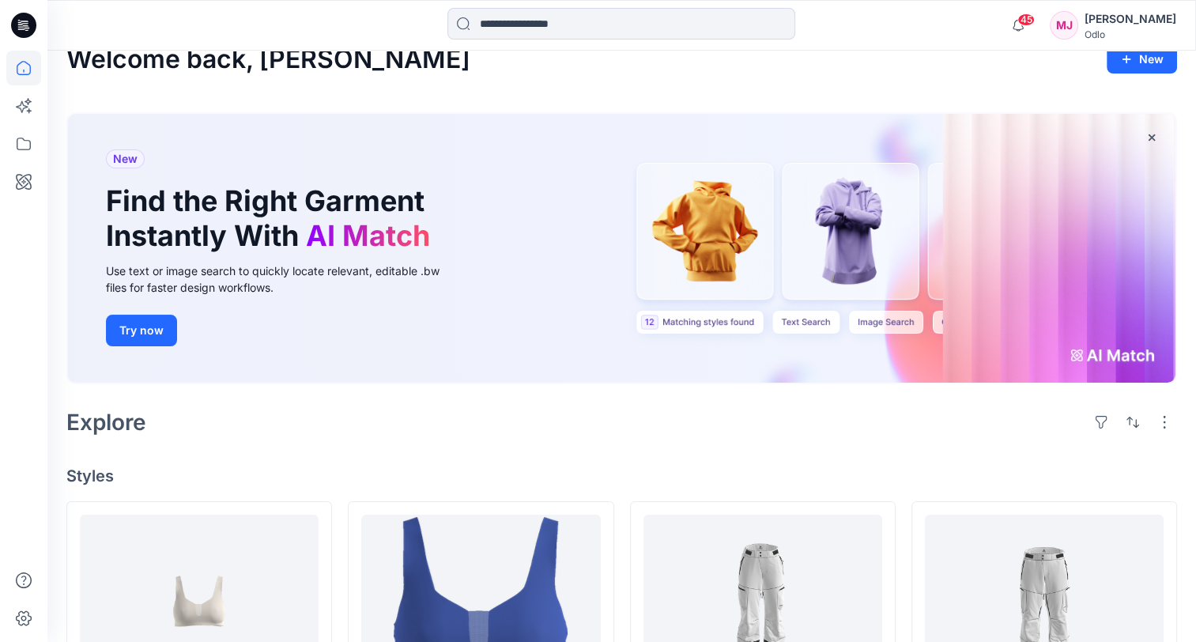
scroll to position [237, 0]
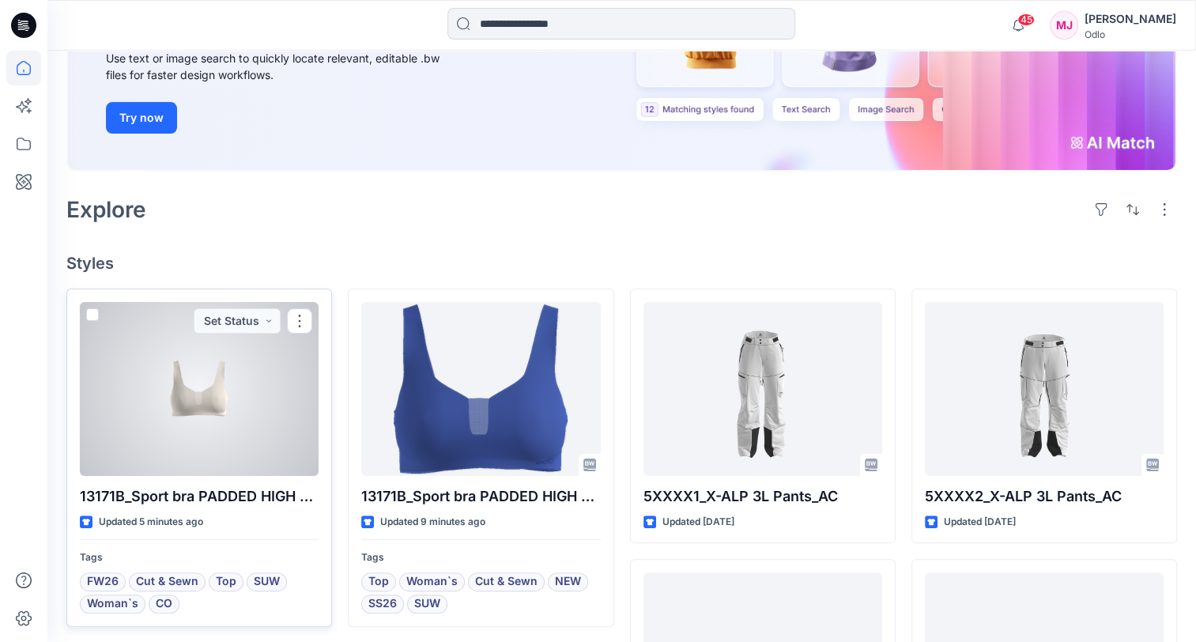
click at [262, 392] on div at bounding box center [199, 389] width 239 height 174
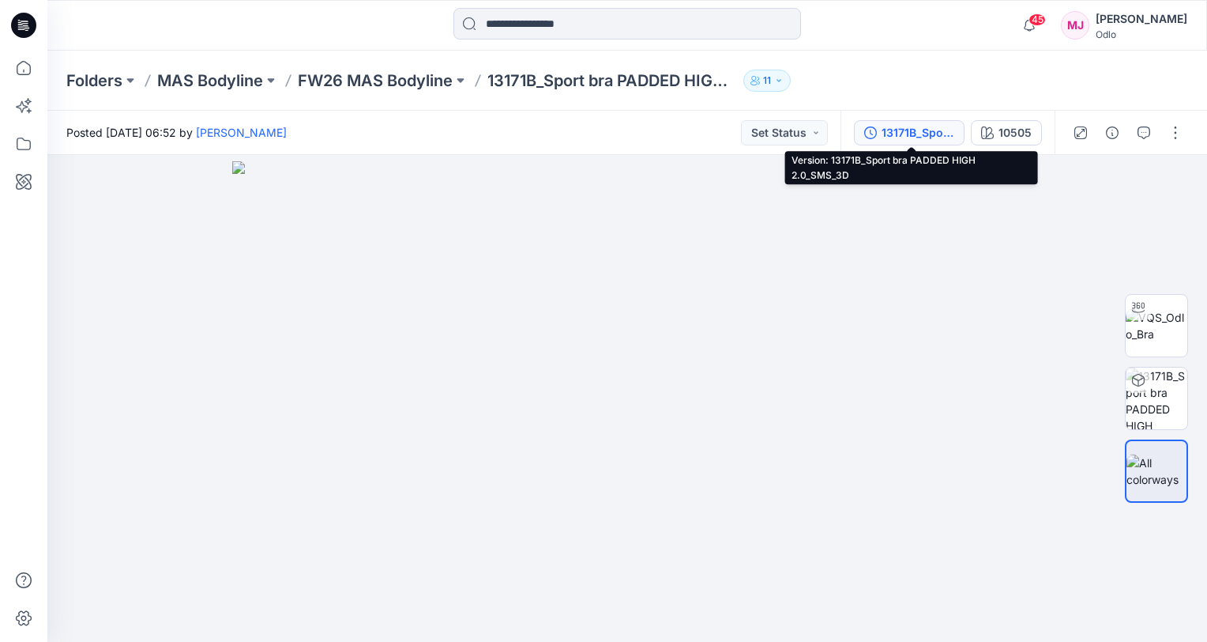
click at [912, 136] on div "13171B_Sport bra PADDED HIGH 2.0_SMS_3D" at bounding box center [918, 132] width 73 height 17
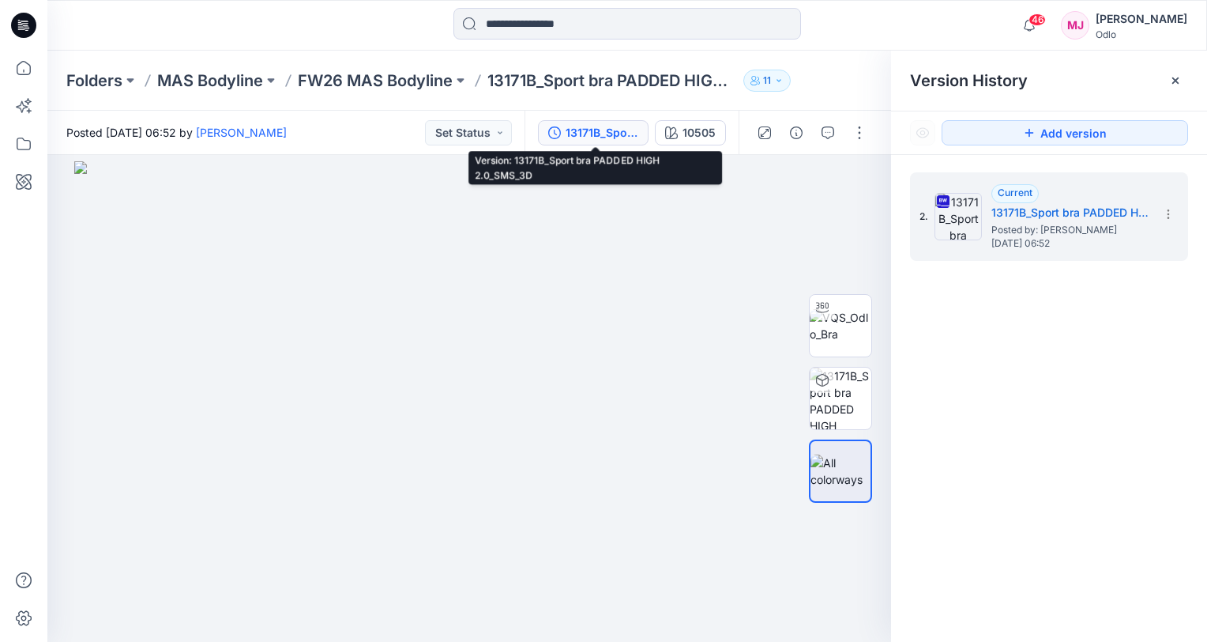
click at [600, 135] on div "13171B_Sport bra PADDED HIGH 2.0_SMS_3D" at bounding box center [602, 132] width 73 height 17
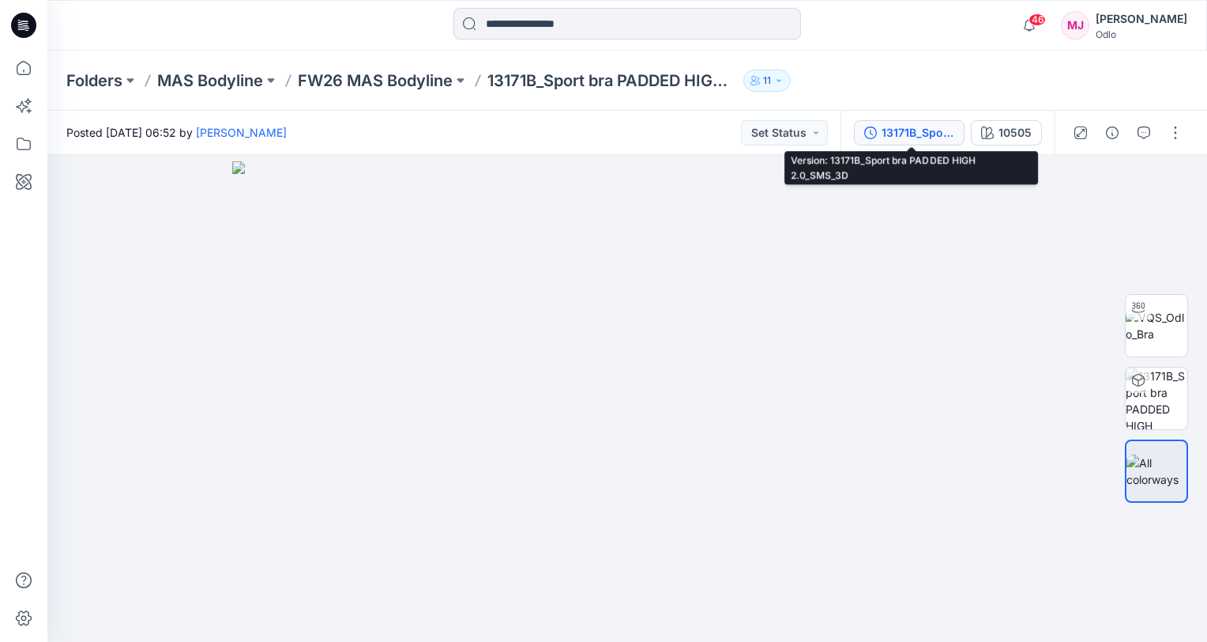
click at [898, 133] on div "13171B_Sport bra PADDED HIGH 2.0_SMS_3D" at bounding box center [918, 132] width 73 height 17
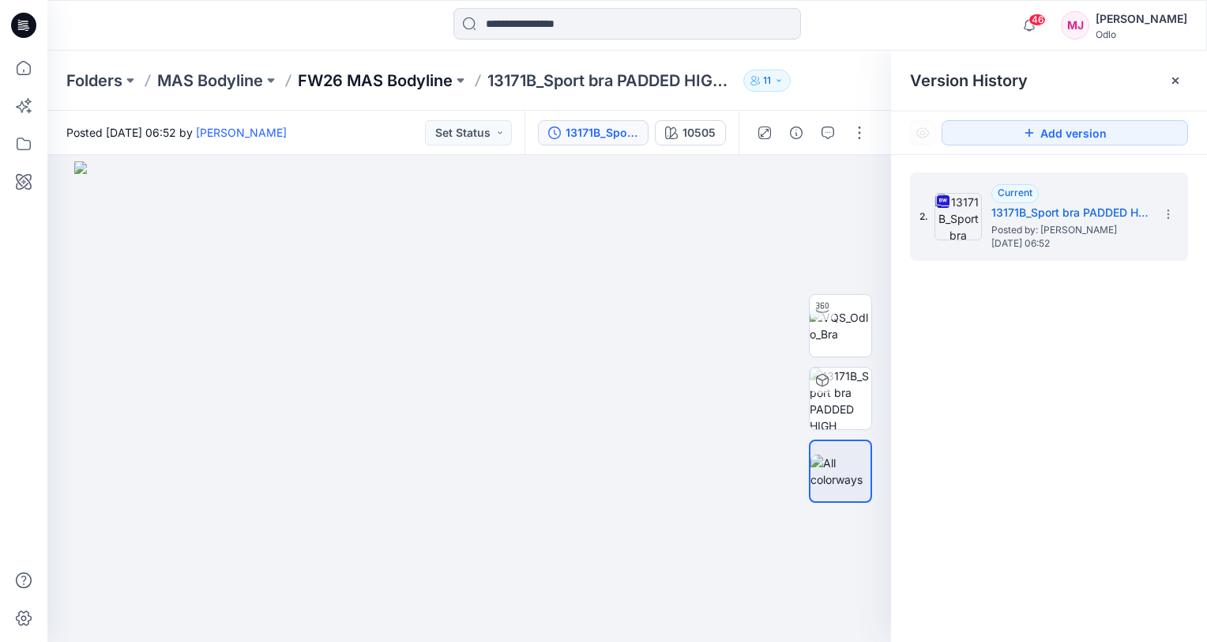
click at [335, 73] on p "FW26 MAS Bodyline" at bounding box center [375, 81] width 155 height 22
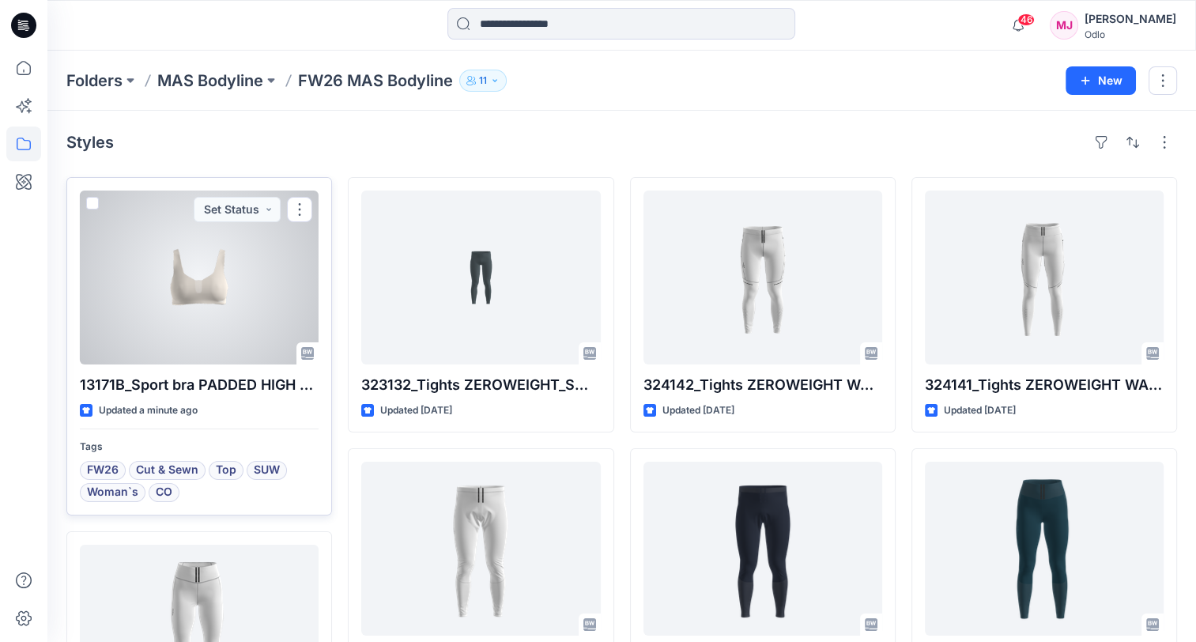
click at [200, 311] on div at bounding box center [199, 277] width 239 height 174
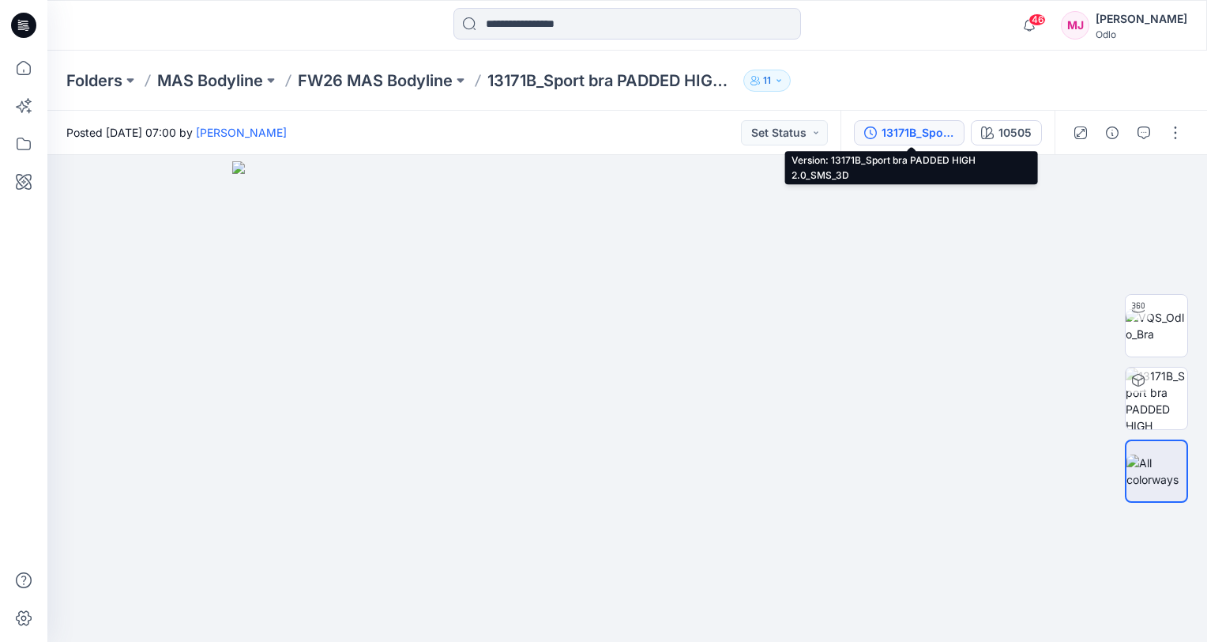
click at [902, 134] on div "13171B_Sport bra PADDED HIGH 2.0_SMS_3D" at bounding box center [918, 132] width 73 height 17
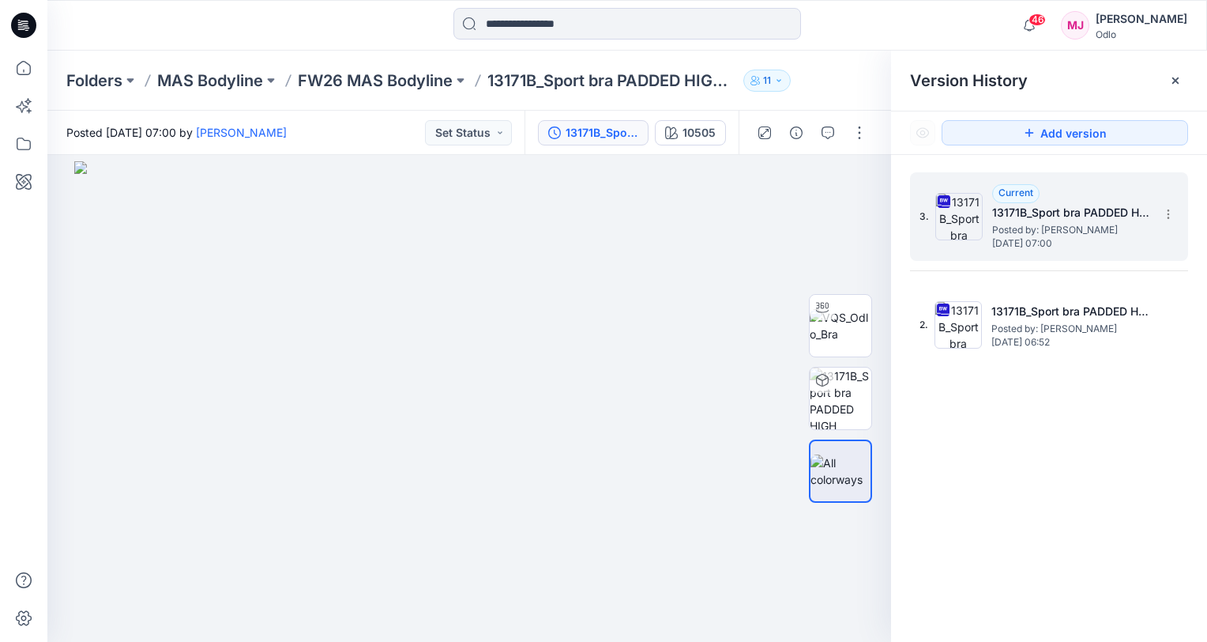
click at [1042, 249] on div "3. Current 13171B_Sport bra PADDED HIGH 2.0_SMS_3D Posted by: [PERSON_NAME] [DA…" at bounding box center [1038, 217] width 237 height 76
click at [490, 461] on img at bounding box center [469, 401] width 790 height 480
click at [831, 318] on div at bounding box center [822, 307] width 25 height 25
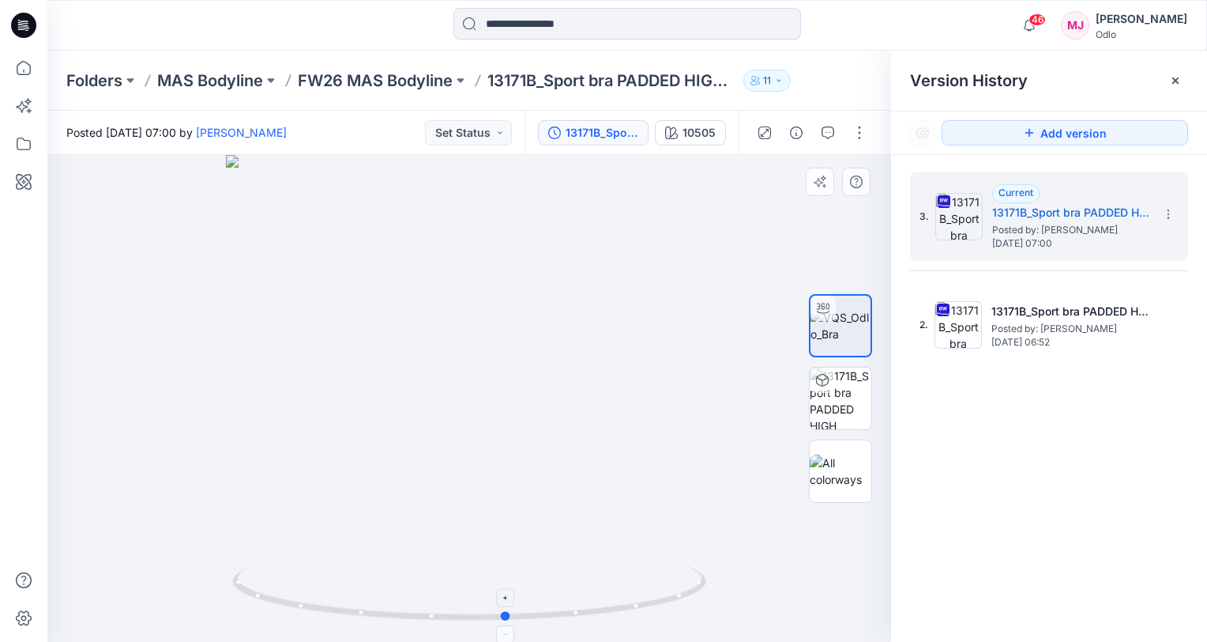
drag, startPoint x: 469, startPoint y: 620, endPoint x: 506, endPoint y: 612, distance: 38.9
click at [506, 612] on circle at bounding box center [506, 615] width 9 height 9
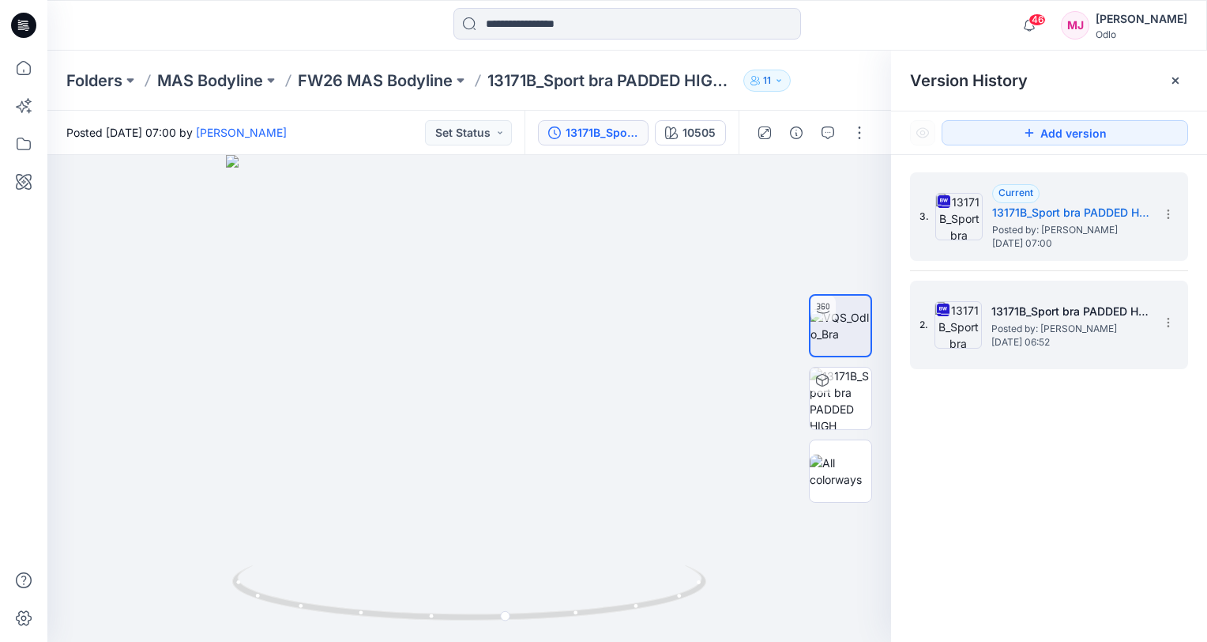
click at [1012, 345] on span "[DATE] 06:52" at bounding box center [1071, 342] width 158 height 11
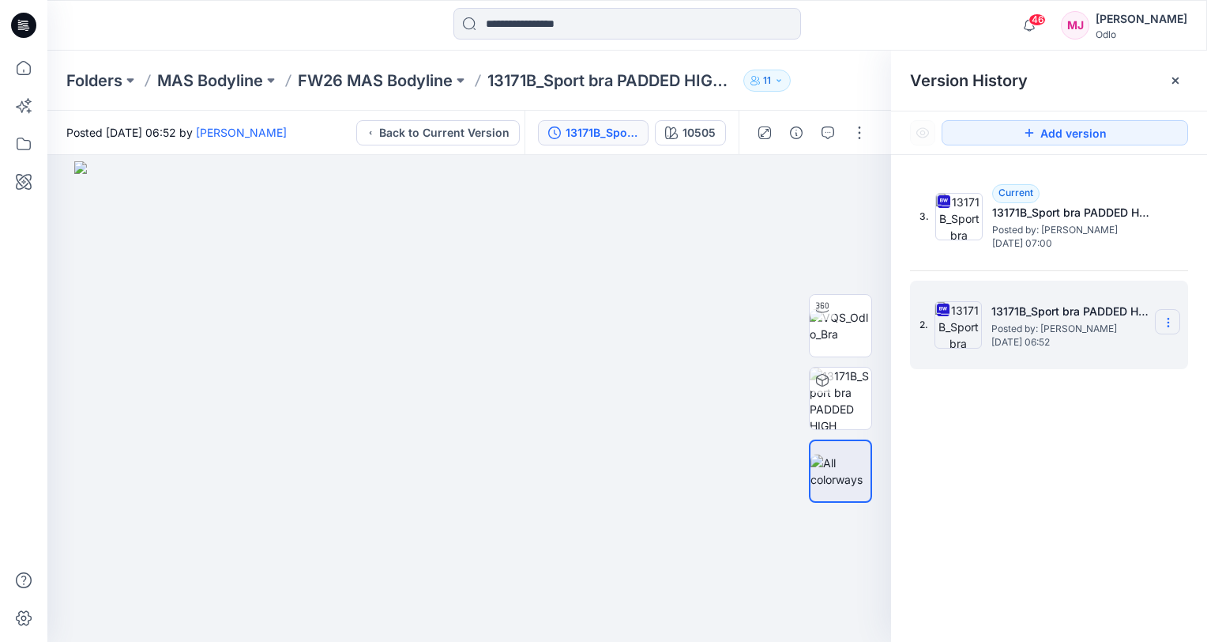
click at [1165, 327] on icon at bounding box center [1168, 322] width 13 height 13
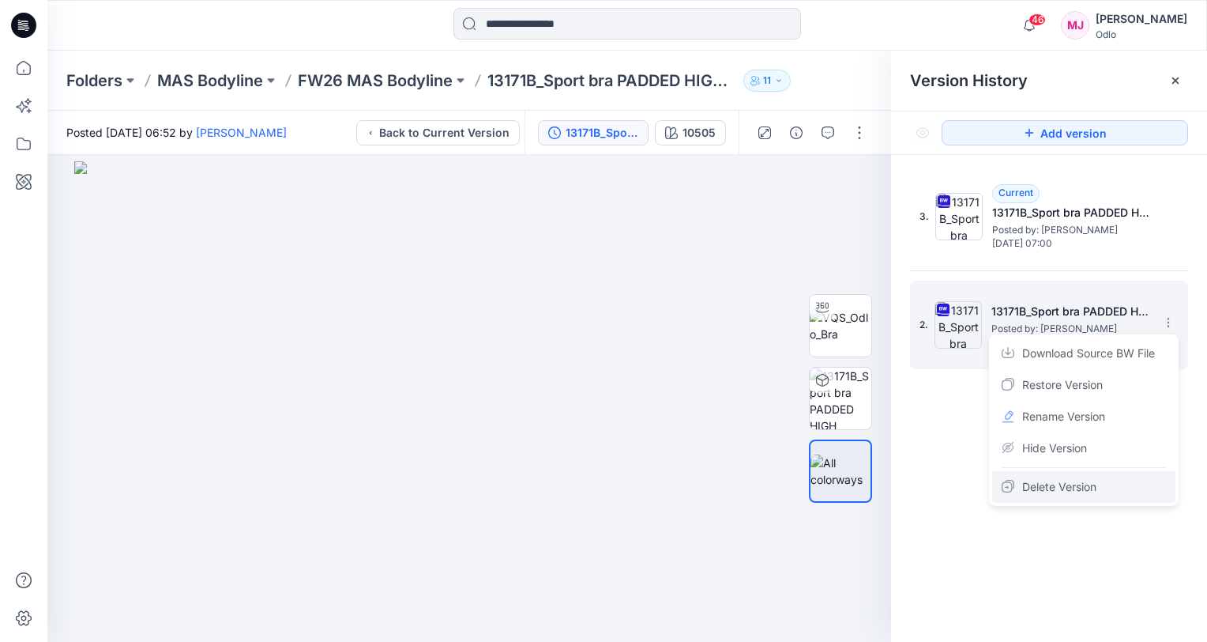
click at [1055, 484] on span "Delete Version" at bounding box center [1059, 486] width 74 height 19
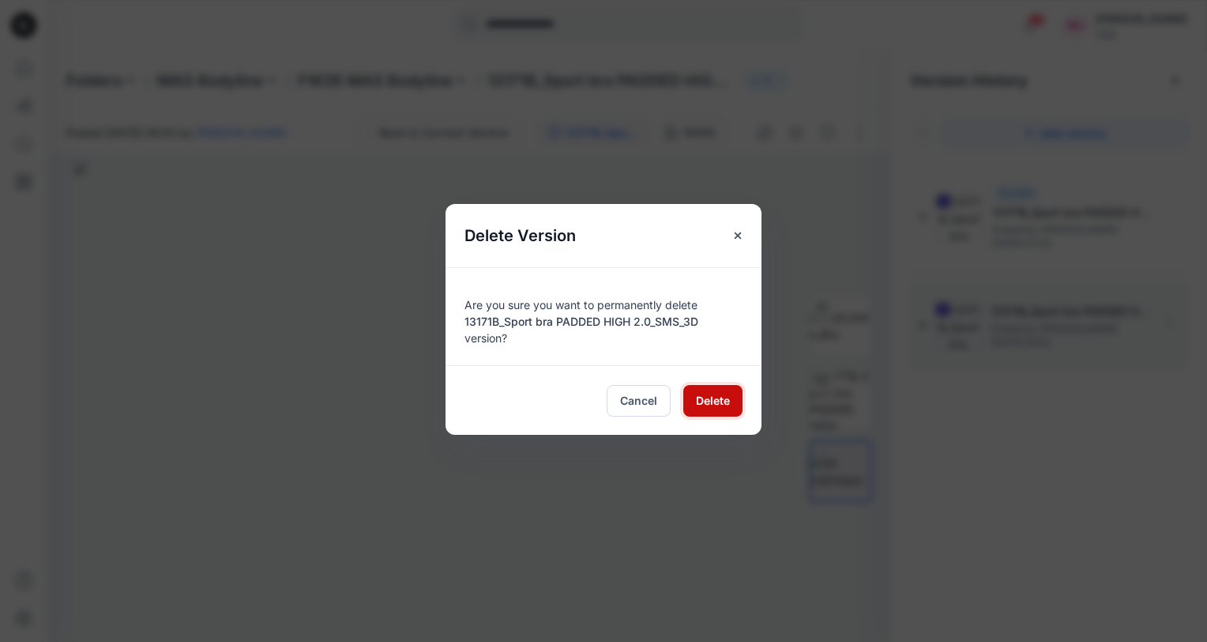
click at [730, 405] on button "Delete" at bounding box center [712, 401] width 59 height 32
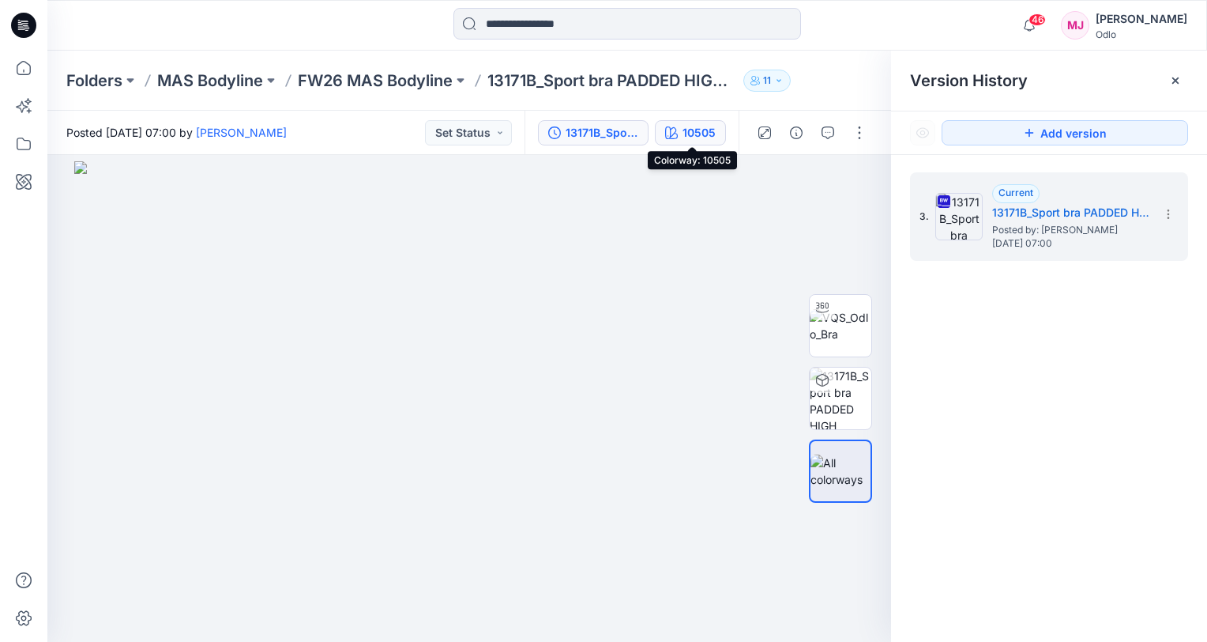
click at [687, 134] on div "10505" at bounding box center [699, 132] width 33 height 17
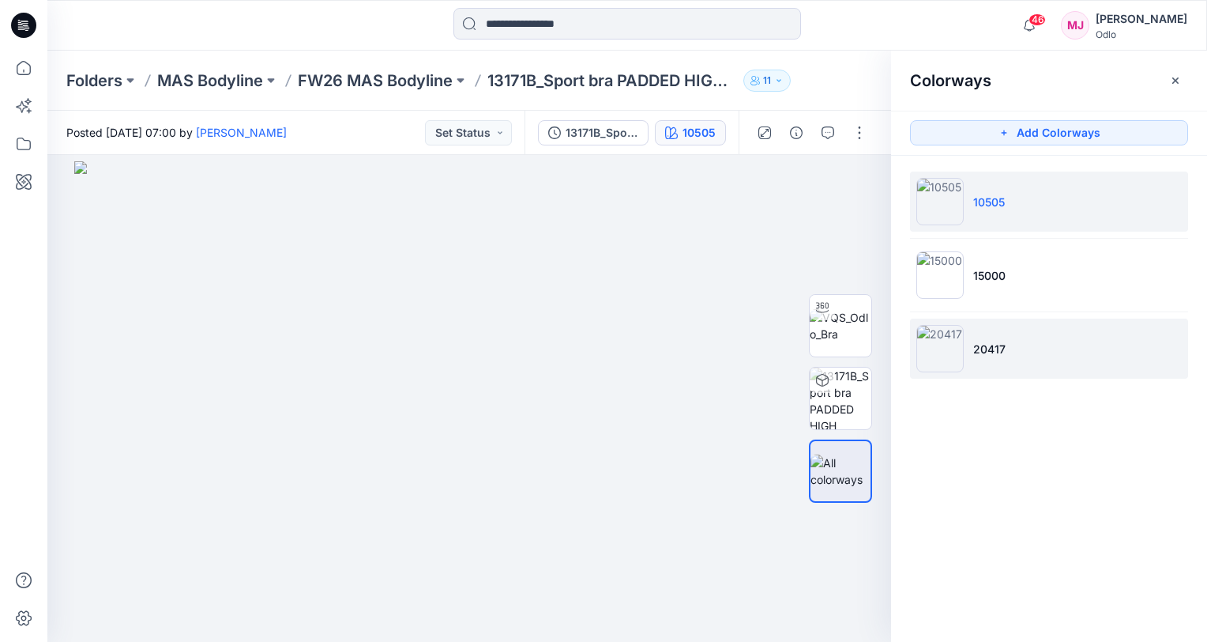
click at [948, 356] on img at bounding box center [940, 348] width 47 height 47
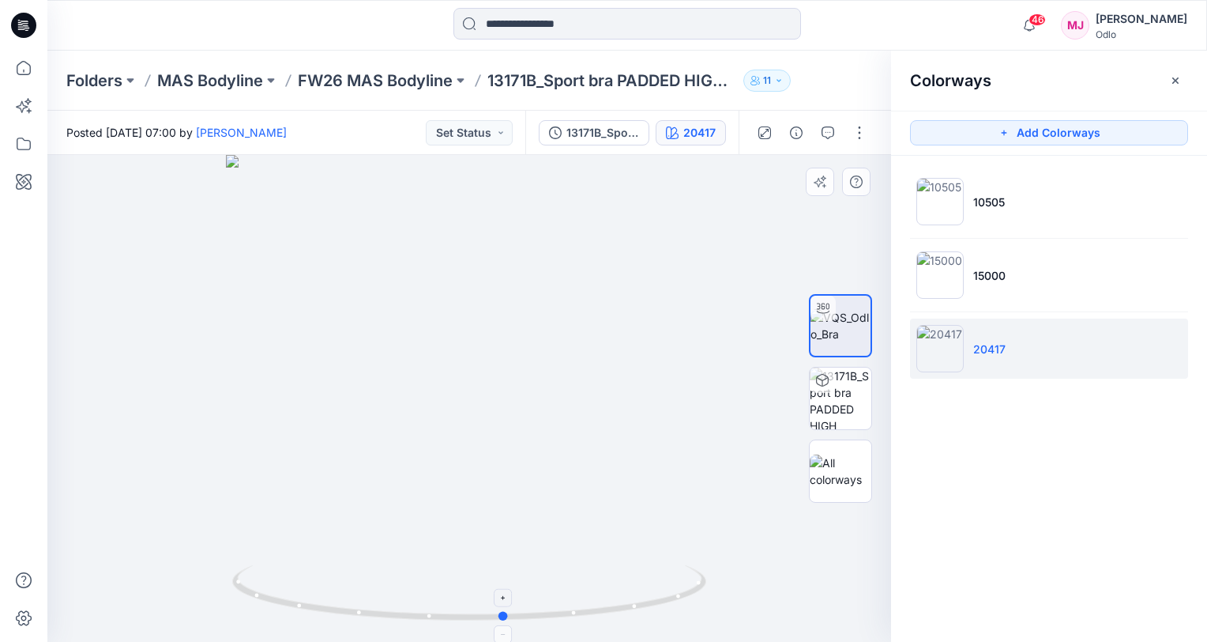
drag, startPoint x: 468, startPoint y: 617, endPoint x: 503, endPoint y: 614, distance: 35.7
click at [503, 614] on circle at bounding box center [503, 615] width 9 height 9
click at [800, 133] on icon "button" at bounding box center [796, 132] width 13 height 13
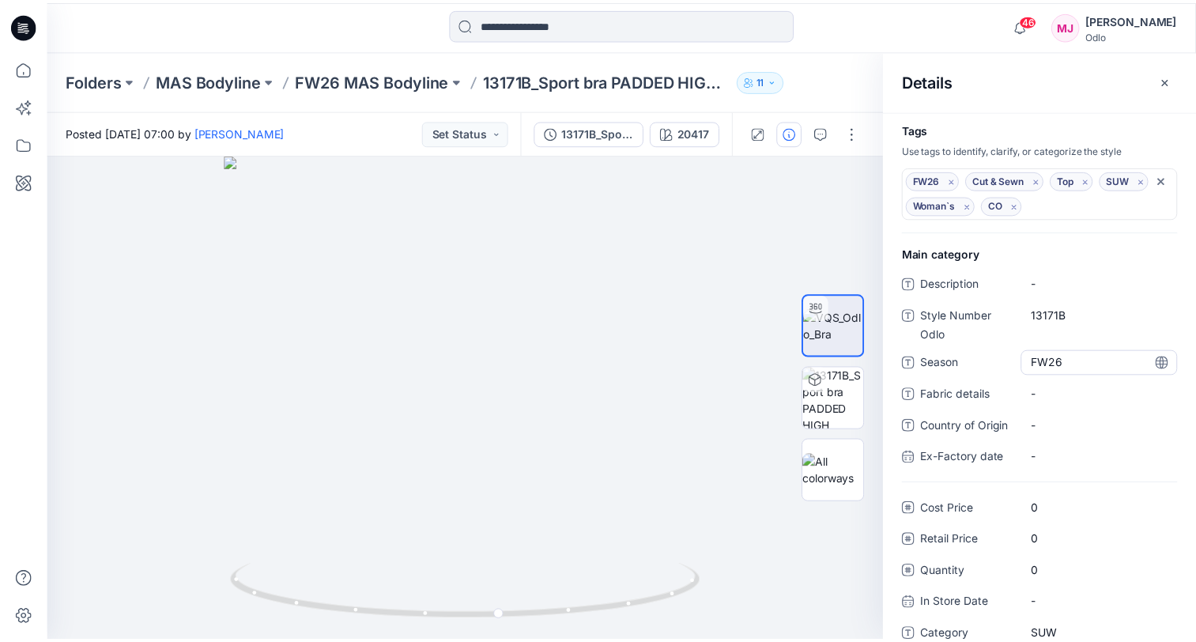
scroll to position [72, 0]
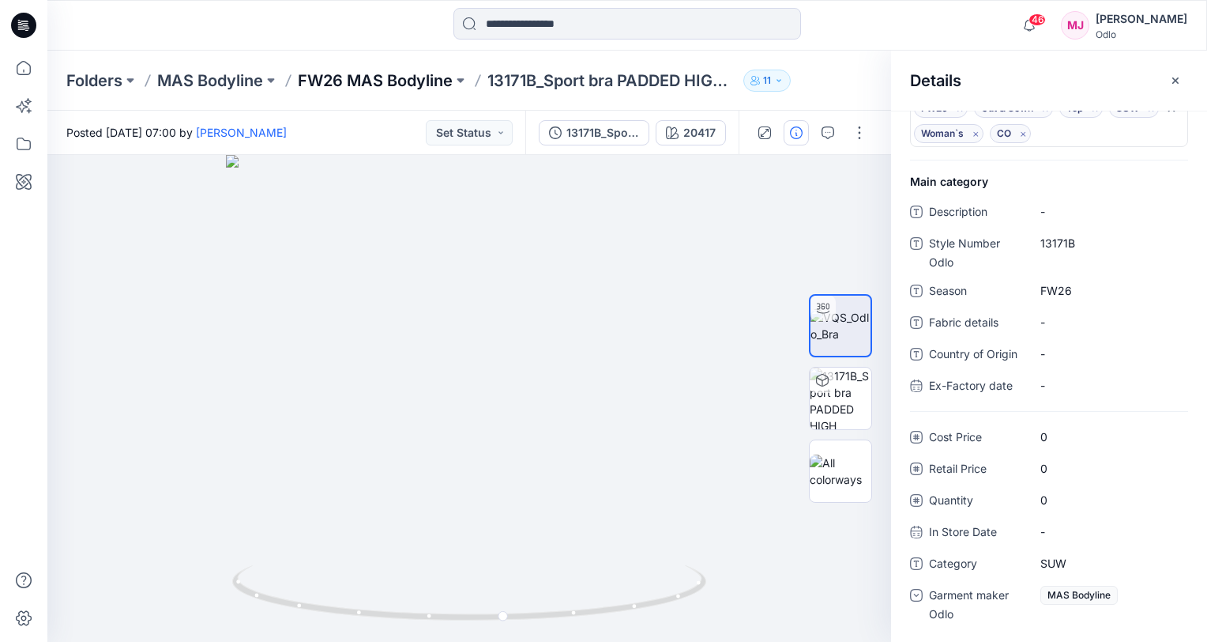
click at [351, 81] on p "FW26 MAS Bodyline" at bounding box center [375, 81] width 155 height 22
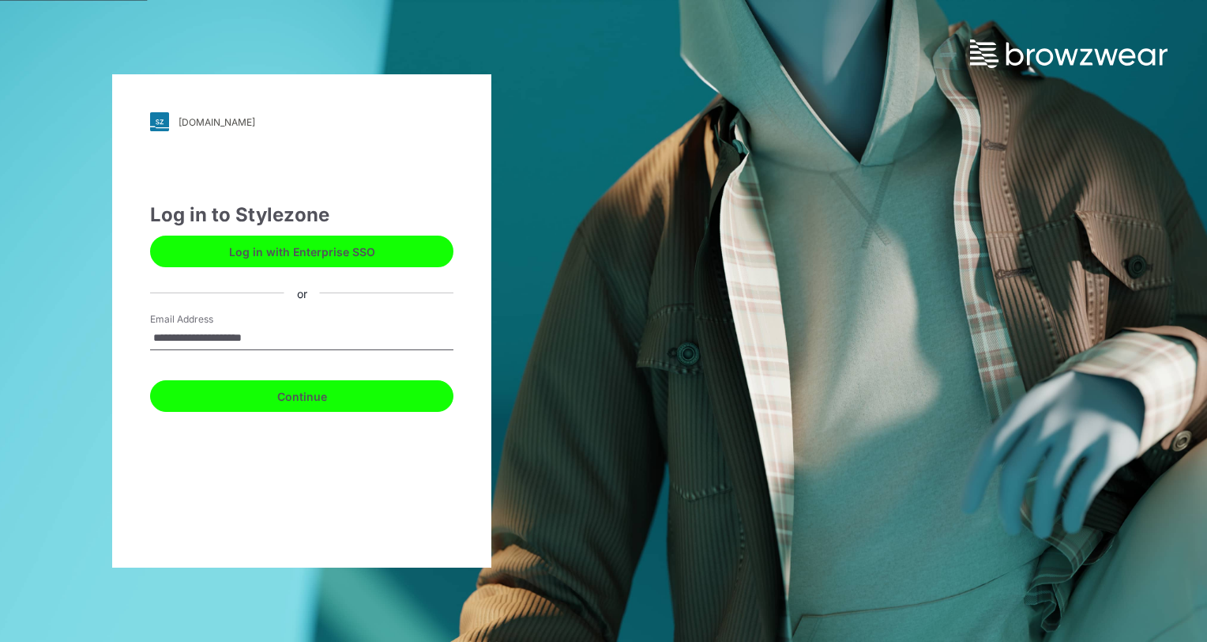
click at [336, 405] on button "Continue" at bounding box center [301, 396] width 303 height 32
